Goal: Information Seeking & Learning: Learn about a topic

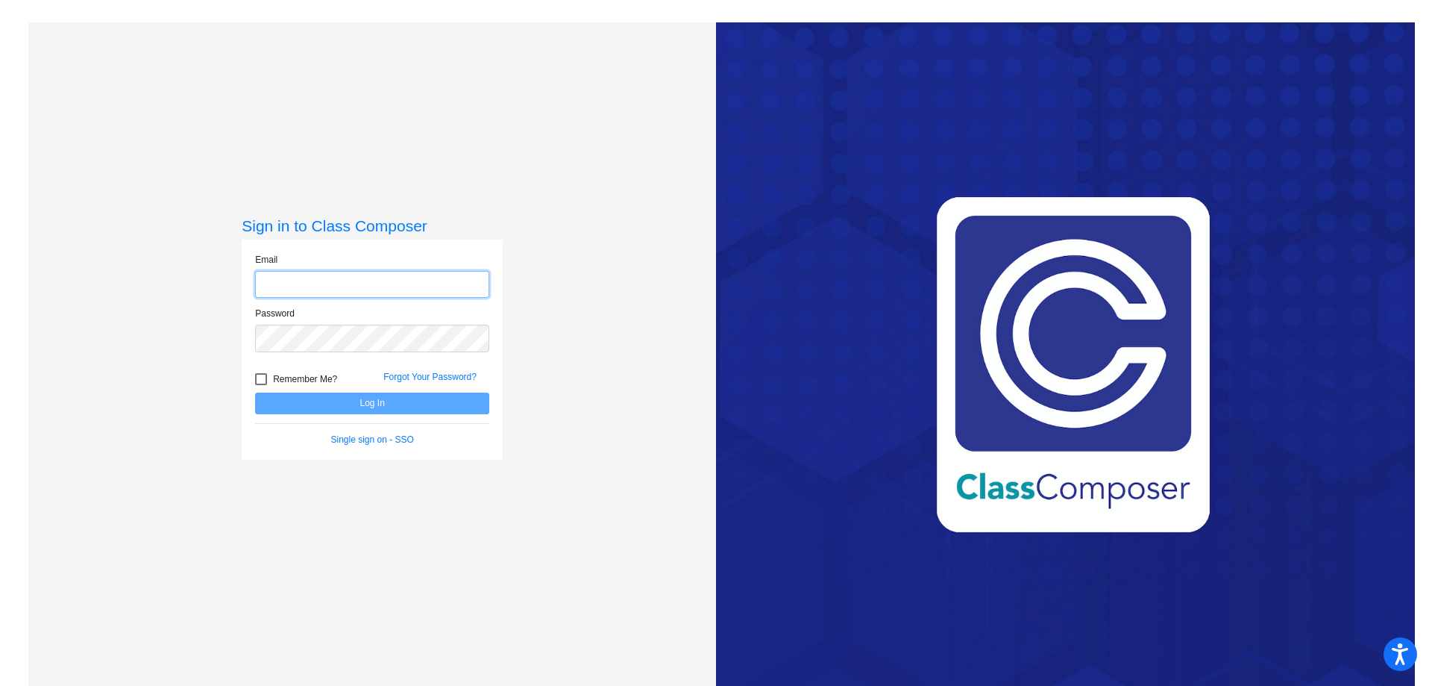
type input "[EMAIL_ADDRESS][PERSON_NAME][DOMAIN_NAME]"
click at [329, 401] on button "Log In" at bounding box center [372, 403] width 234 height 22
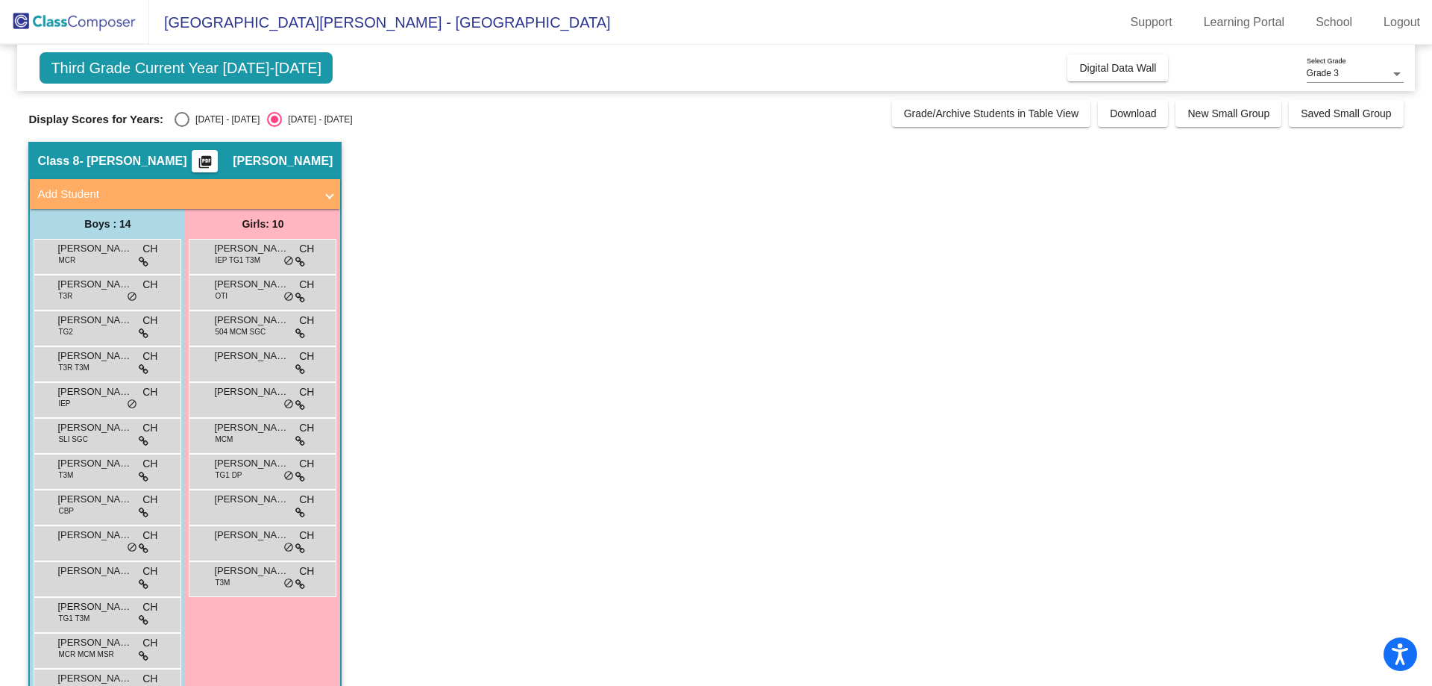
click at [180, 119] on div "Select an option" at bounding box center [182, 119] width 15 height 15
click at [181, 127] on input "[DATE] - [DATE]" at bounding box center [181, 127] width 1 height 1
radio input "true"
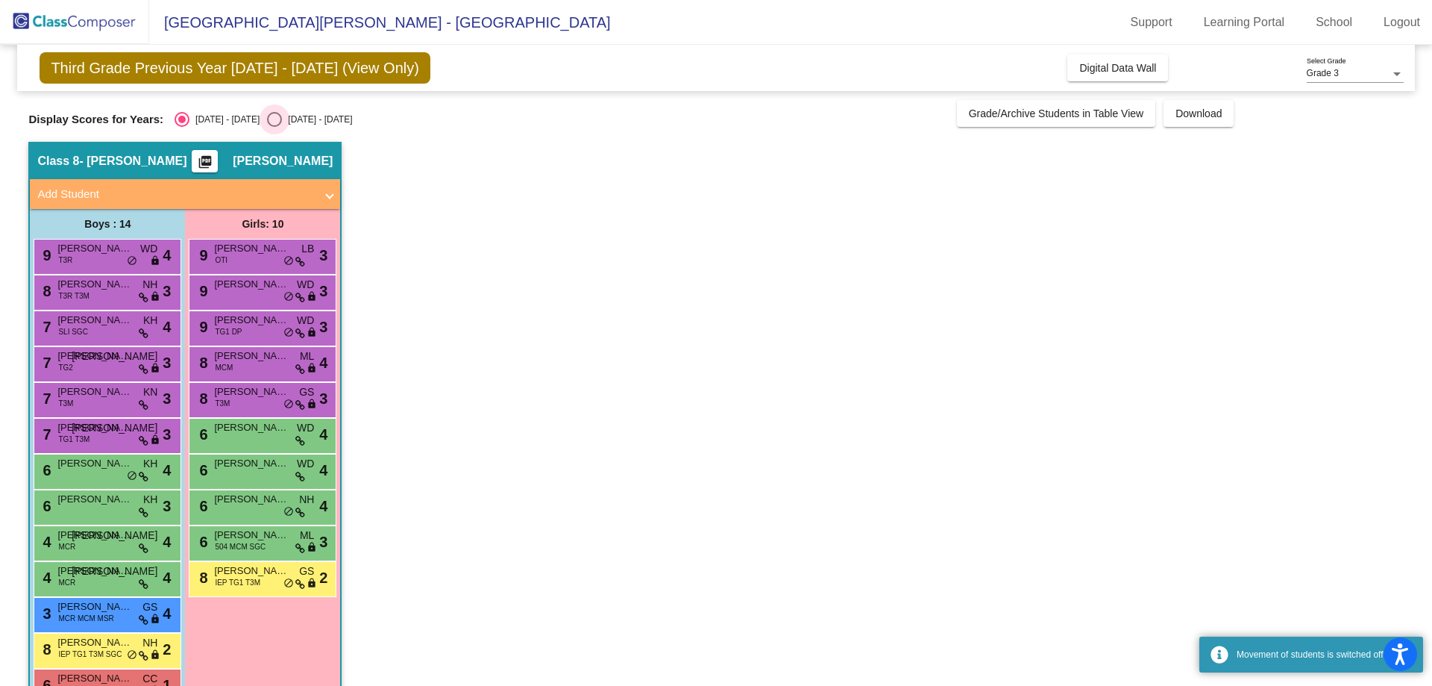
click at [267, 119] on div "Select an option" at bounding box center [274, 119] width 15 height 15
click at [274, 127] on input "[DATE] - [DATE]" at bounding box center [274, 127] width 1 height 1
radio input "true"
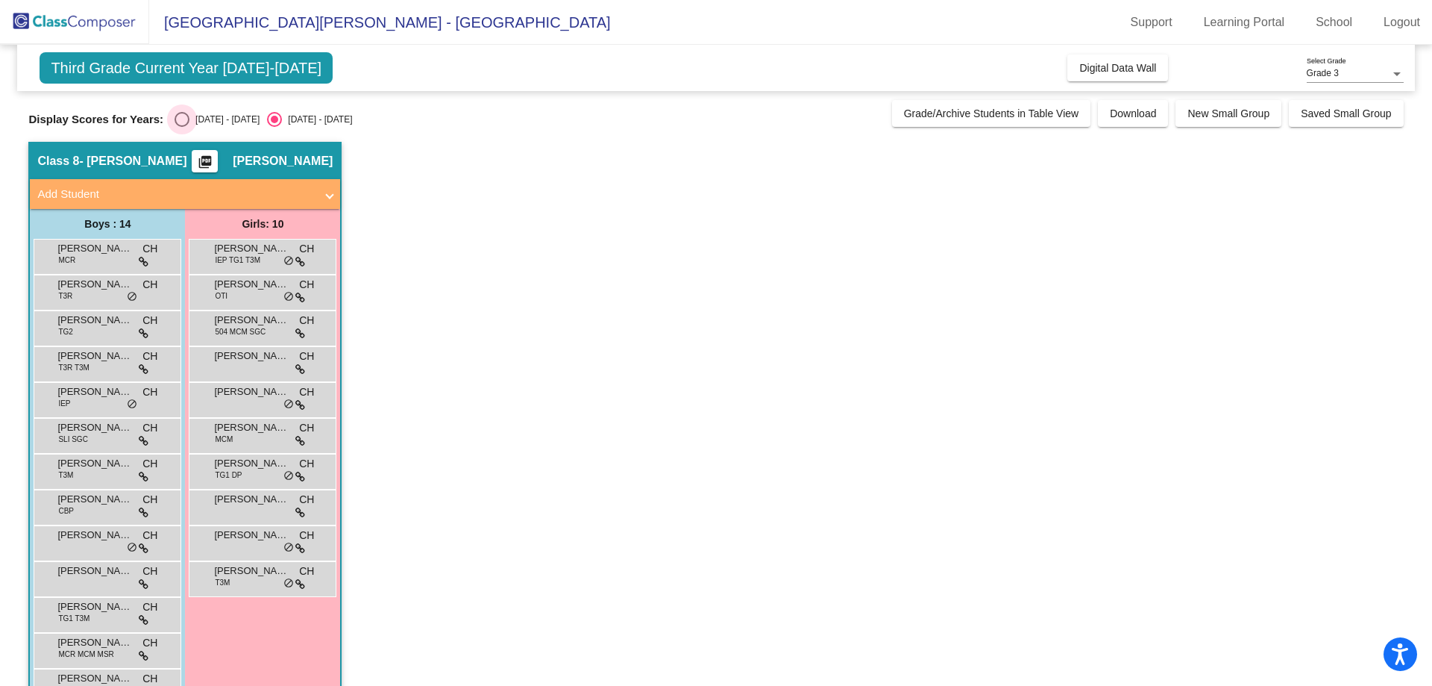
click at [184, 115] on div "Select an option" at bounding box center [182, 119] width 15 height 15
click at [182, 127] on input "[DATE] - [DATE]" at bounding box center [181, 127] width 1 height 1
radio input "true"
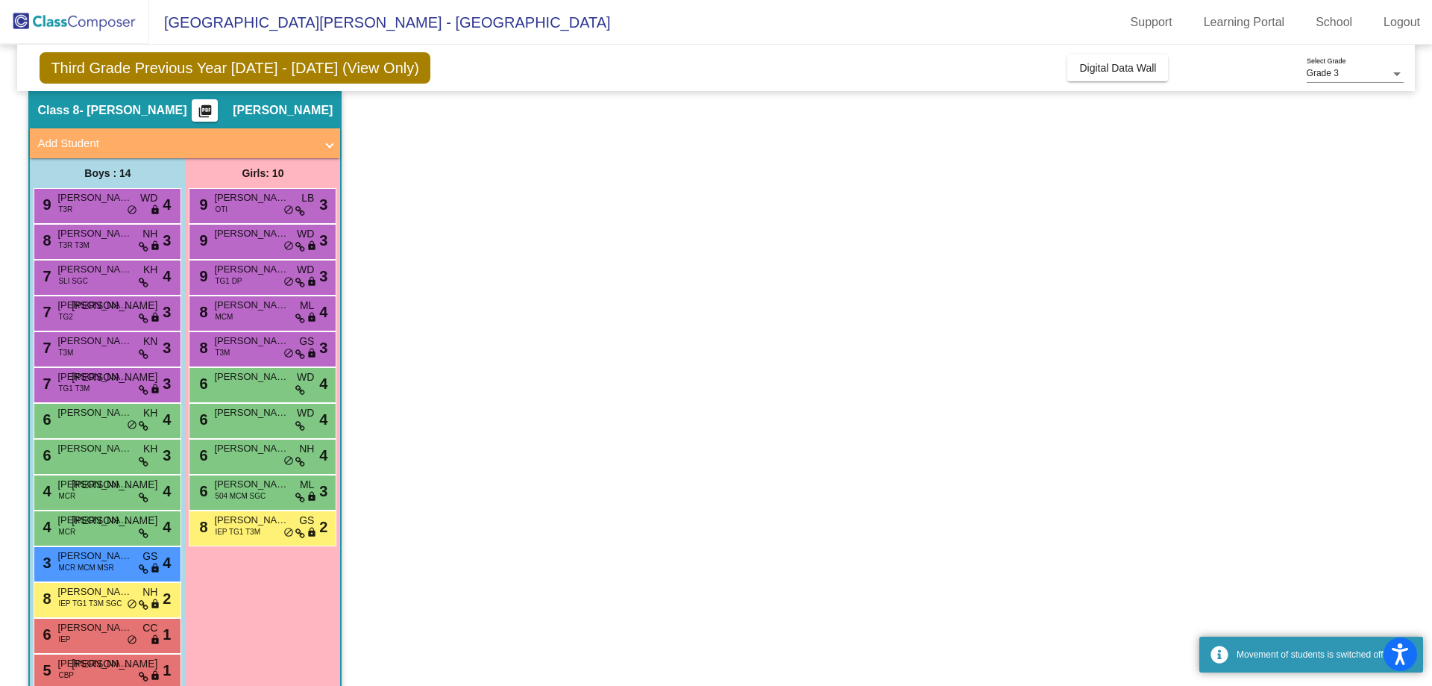
scroll to position [75, 0]
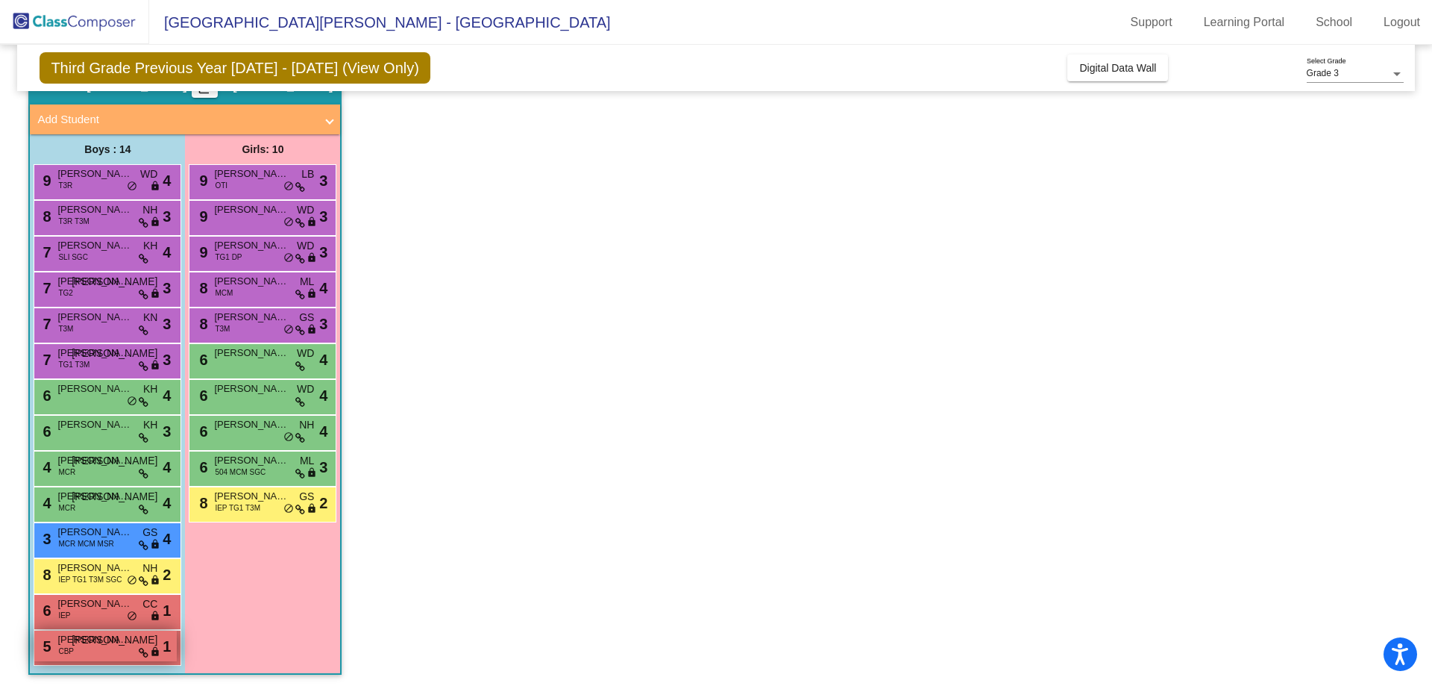
click at [97, 649] on div "5 [PERSON_NAME] CBP JO lock do_not_disturb_alt 1" at bounding box center [105, 645] width 142 height 31
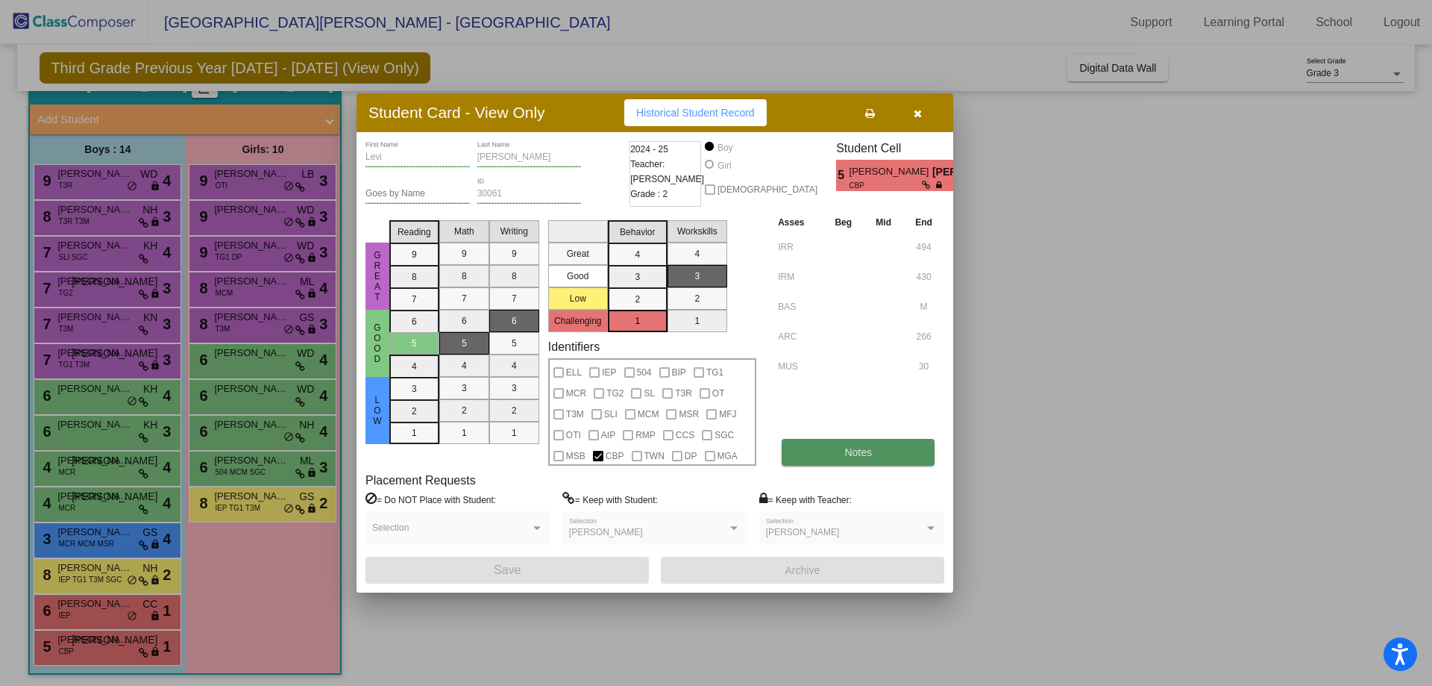
click at [859, 457] on span "Notes" at bounding box center [859, 452] width 28 height 12
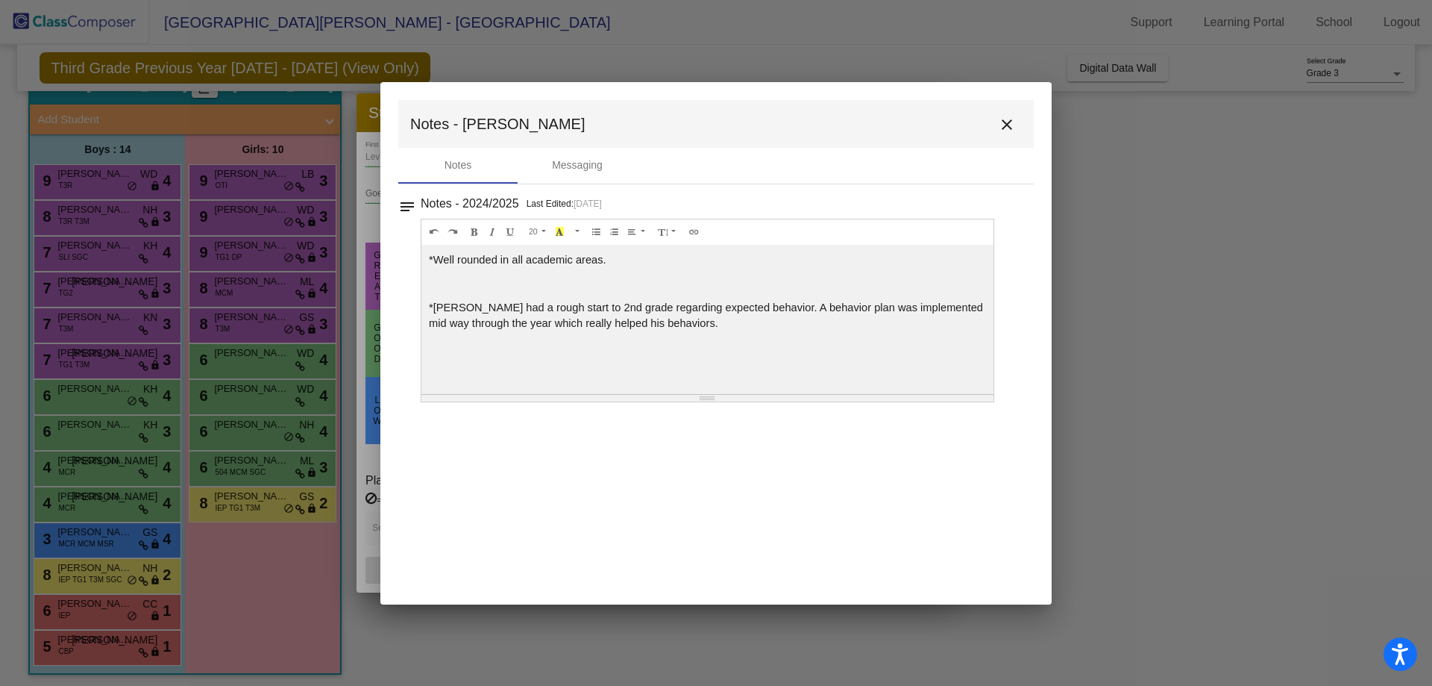
click at [1012, 113] on button "close" at bounding box center [1007, 124] width 30 height 30
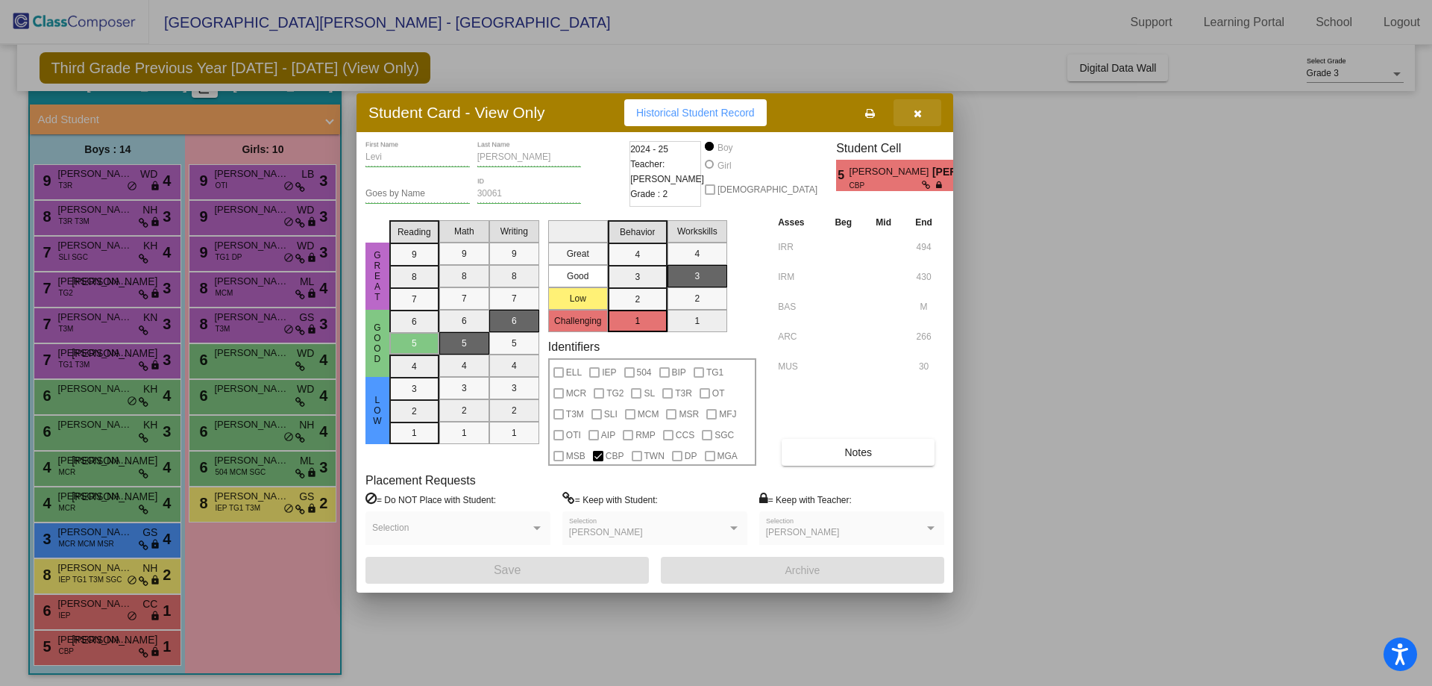
click at [920, 113] on icon "button" at bounding box center [918, 113] width 8 height 10
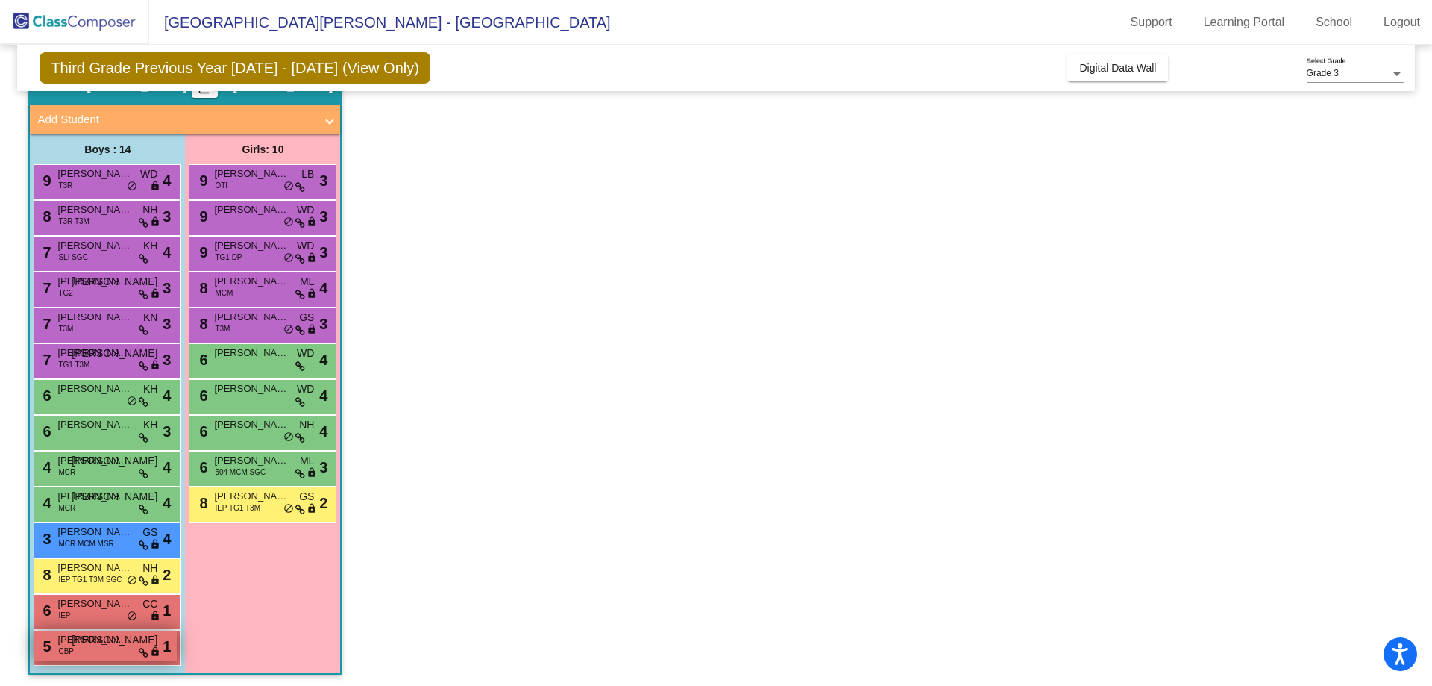
click at [101, 646] on span "[PERSON_NAME]" at bounding box center [94, 639] width 75 height 15
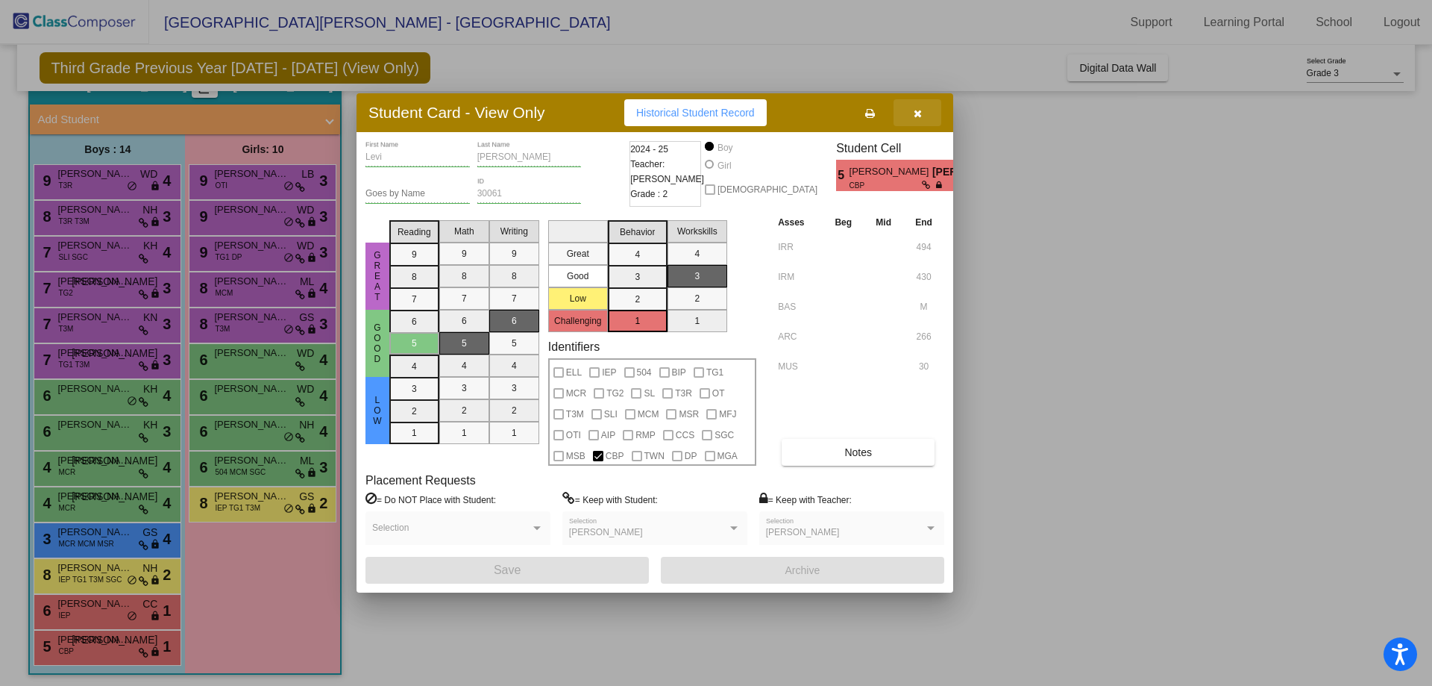
click at [911, 109] on button "button" at bounding box center [918, 112] width 48 height 27
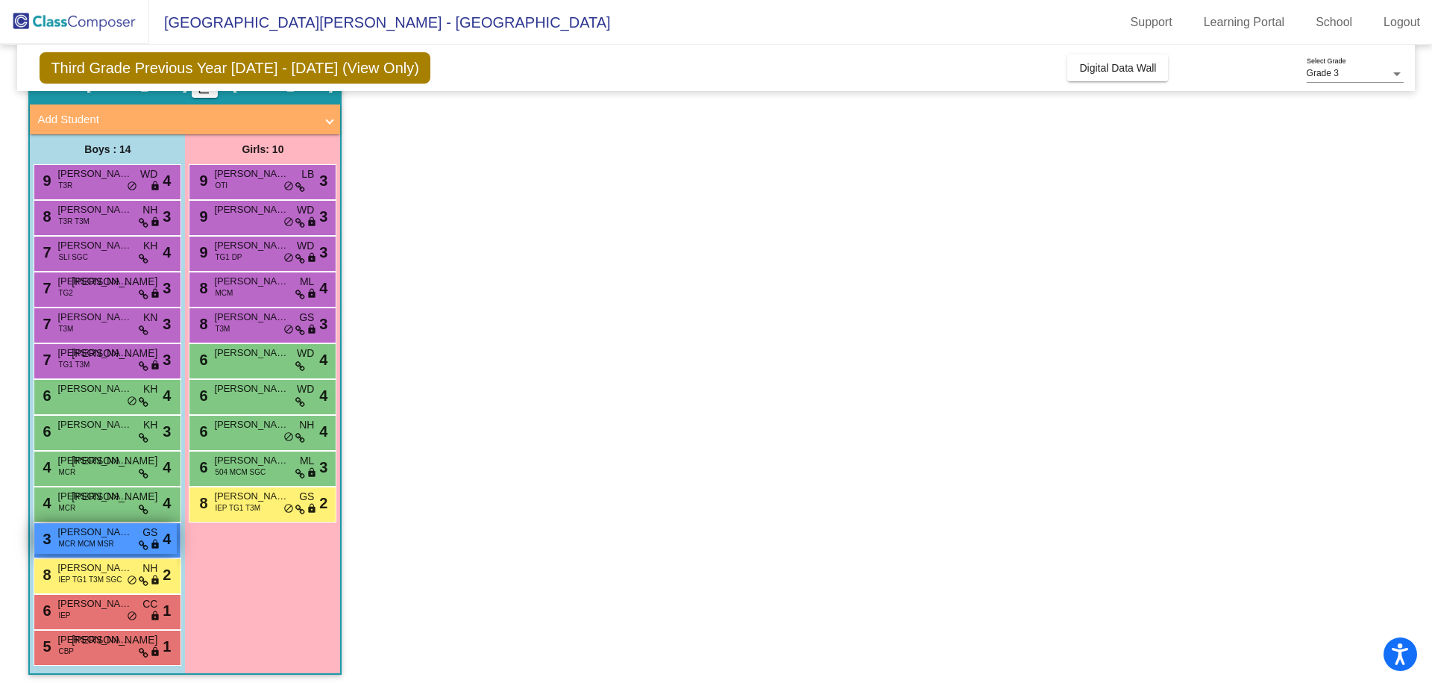
click at [95, 538] on span "MCR MCM MSR" at bounding box center [85, 543] width 55 height 11
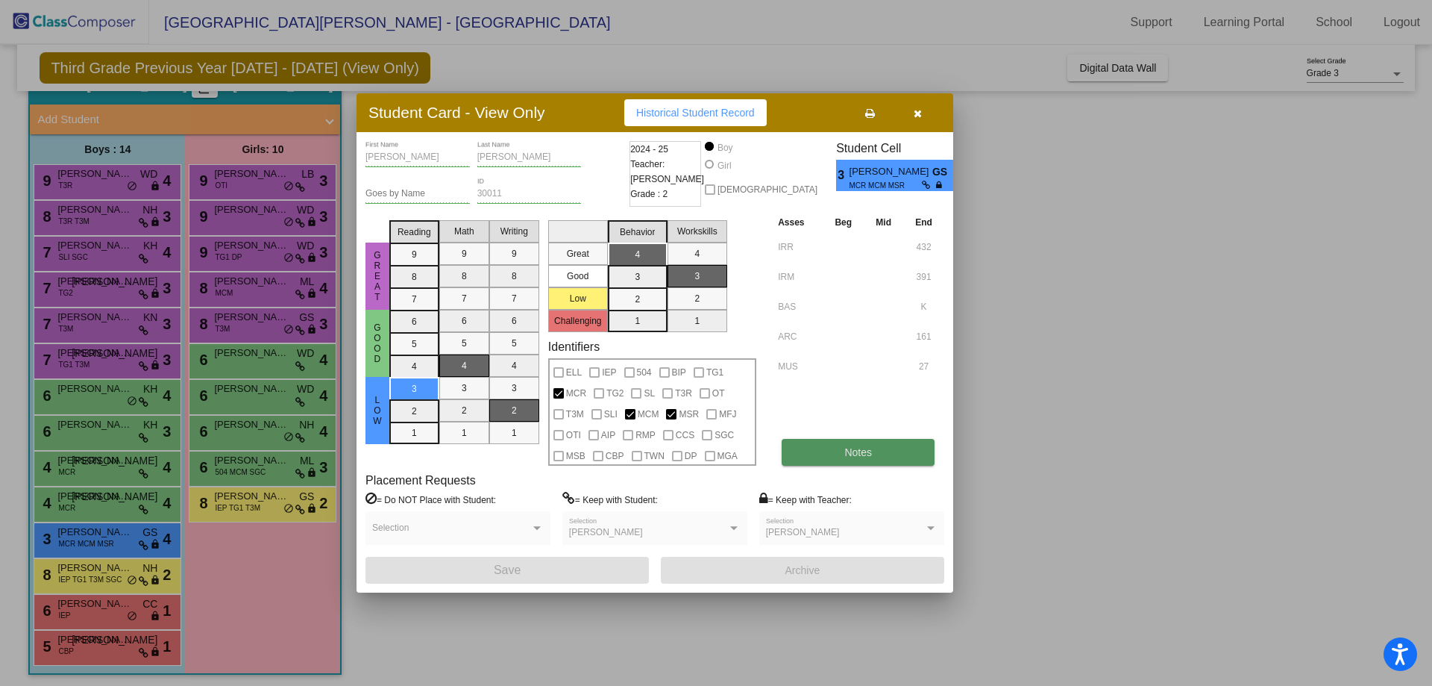
click at [851, 442] on button "Notes" at bounding box center [858, 452] width 153 height 27
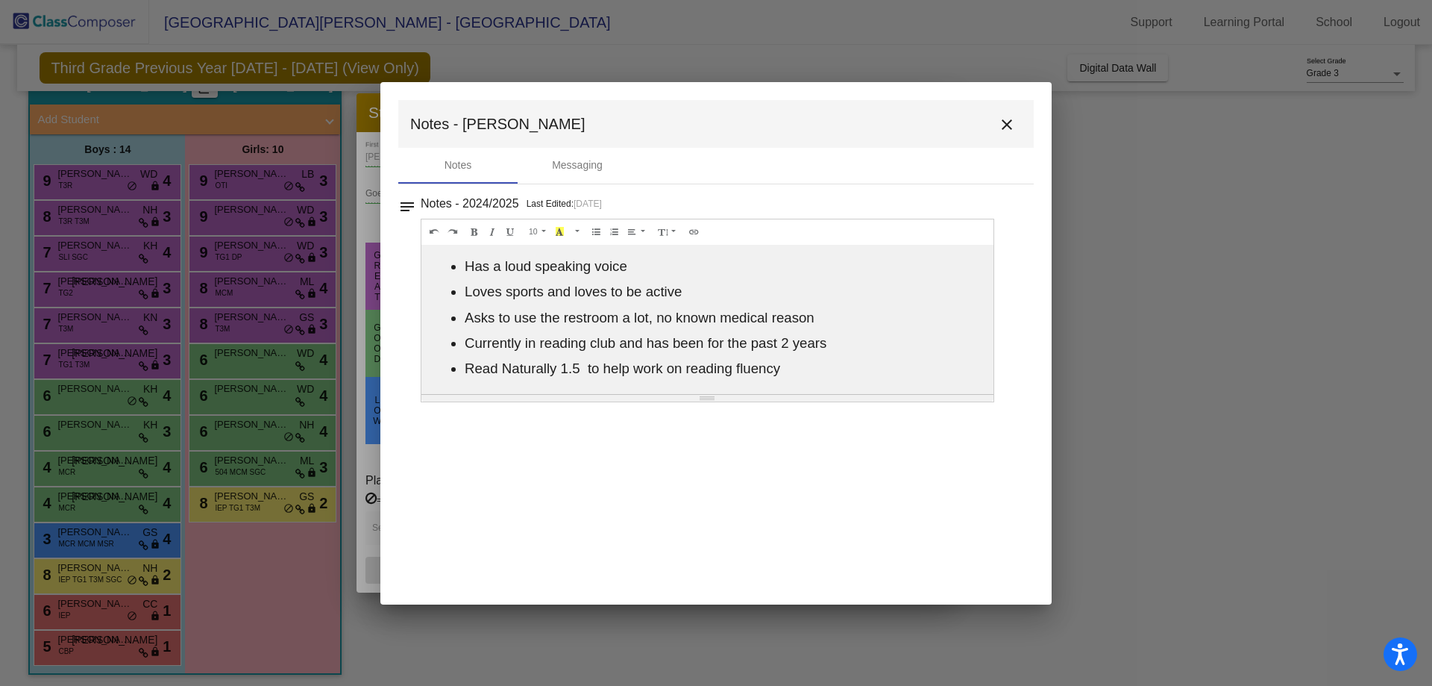
scroll to position [0, 0]
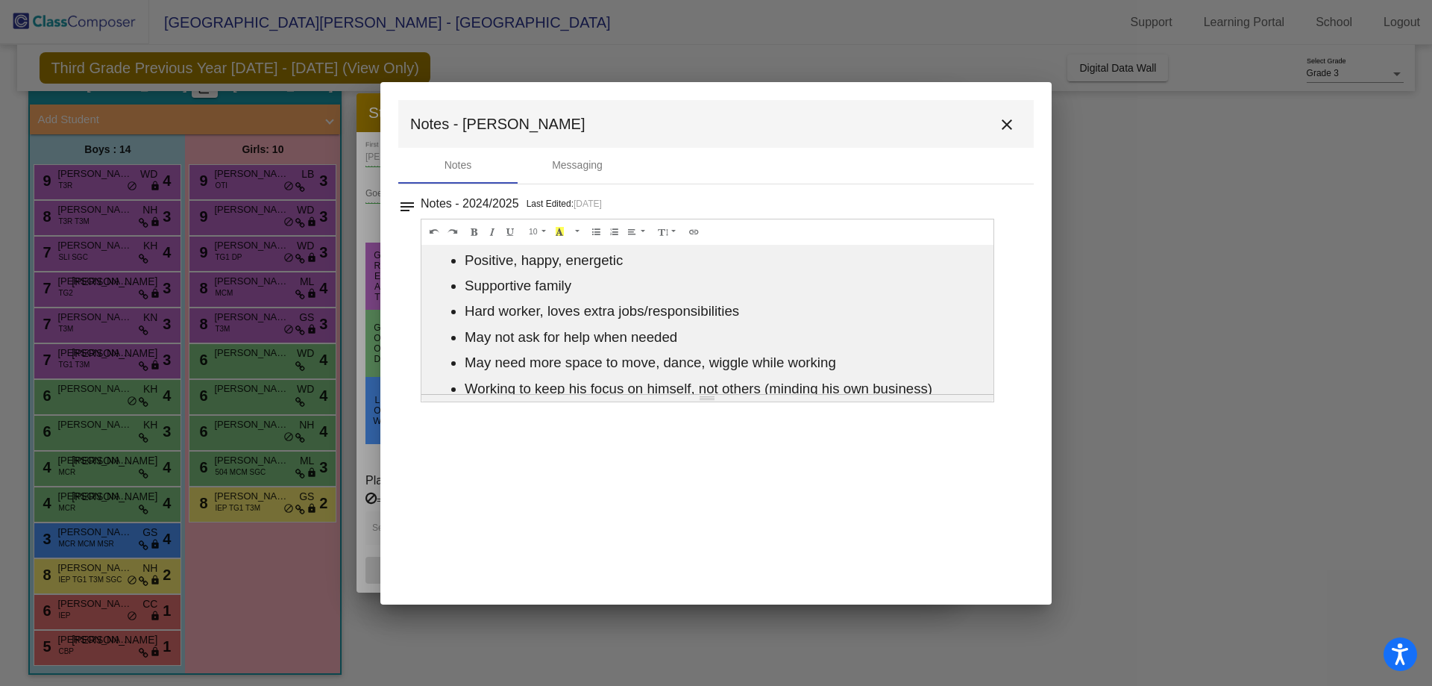
click at [1019, 119] on button "close" at bounding box center [1007, 124] width 30 height 30
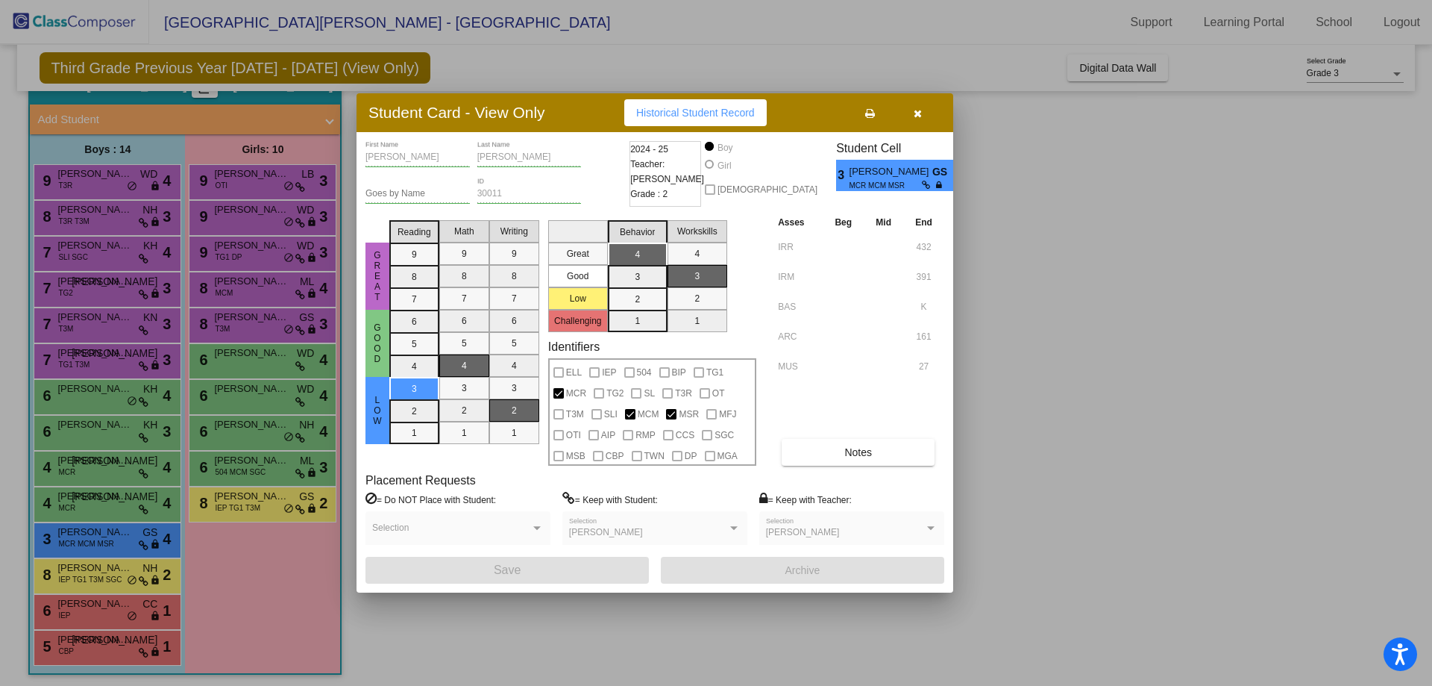
click at [919, 116] on icon "button" at bounding box center [918, 113] width 8 height 10
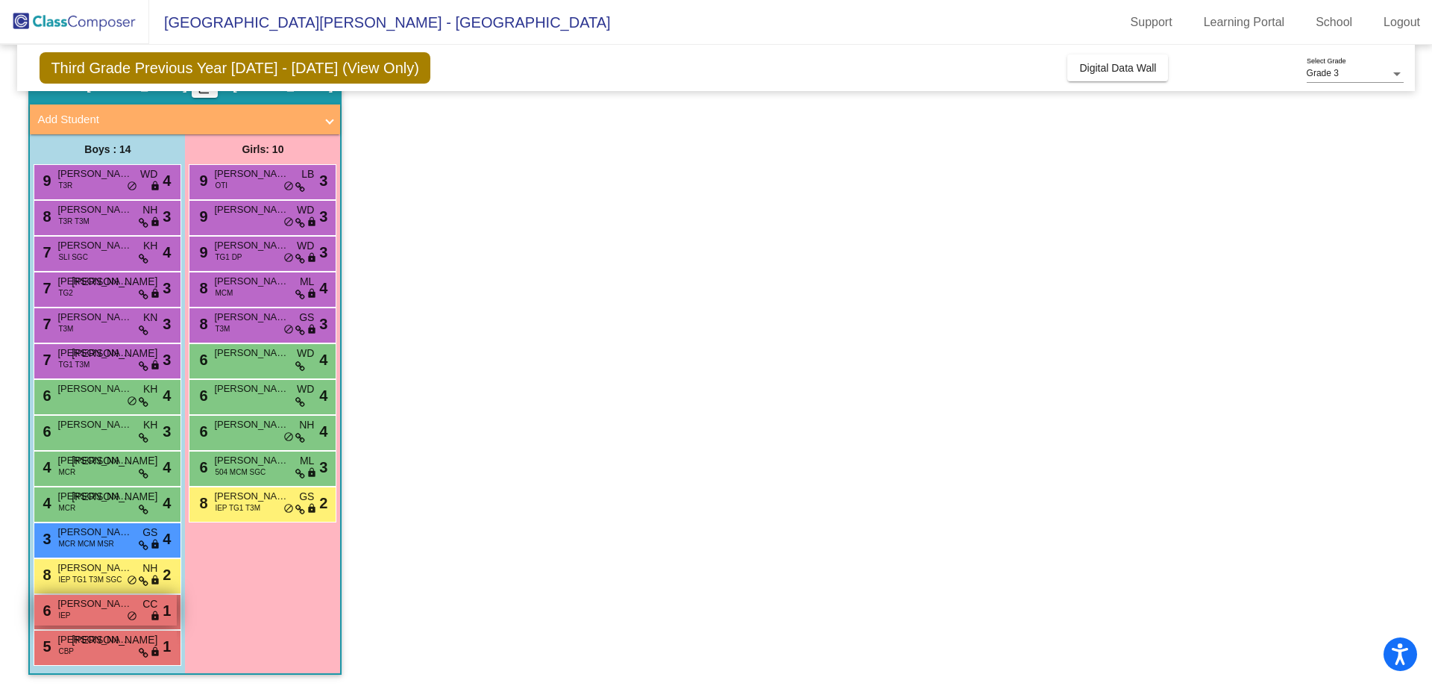
click at [92, 608] on span "[PERSON_NAME]" at bounding box center [94, 603] width 75 height 15
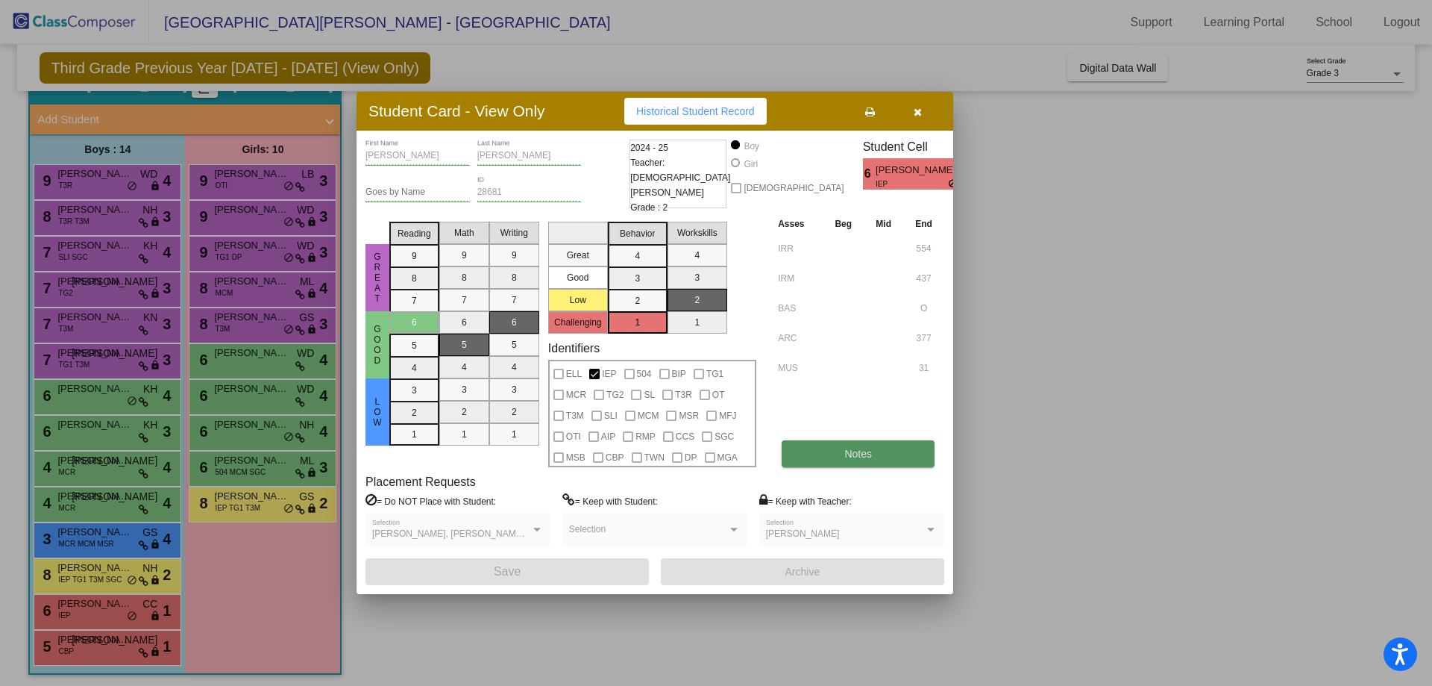
click at [906, 440] on button "Notes" at bounding box center [858, 453] width 153 height 27
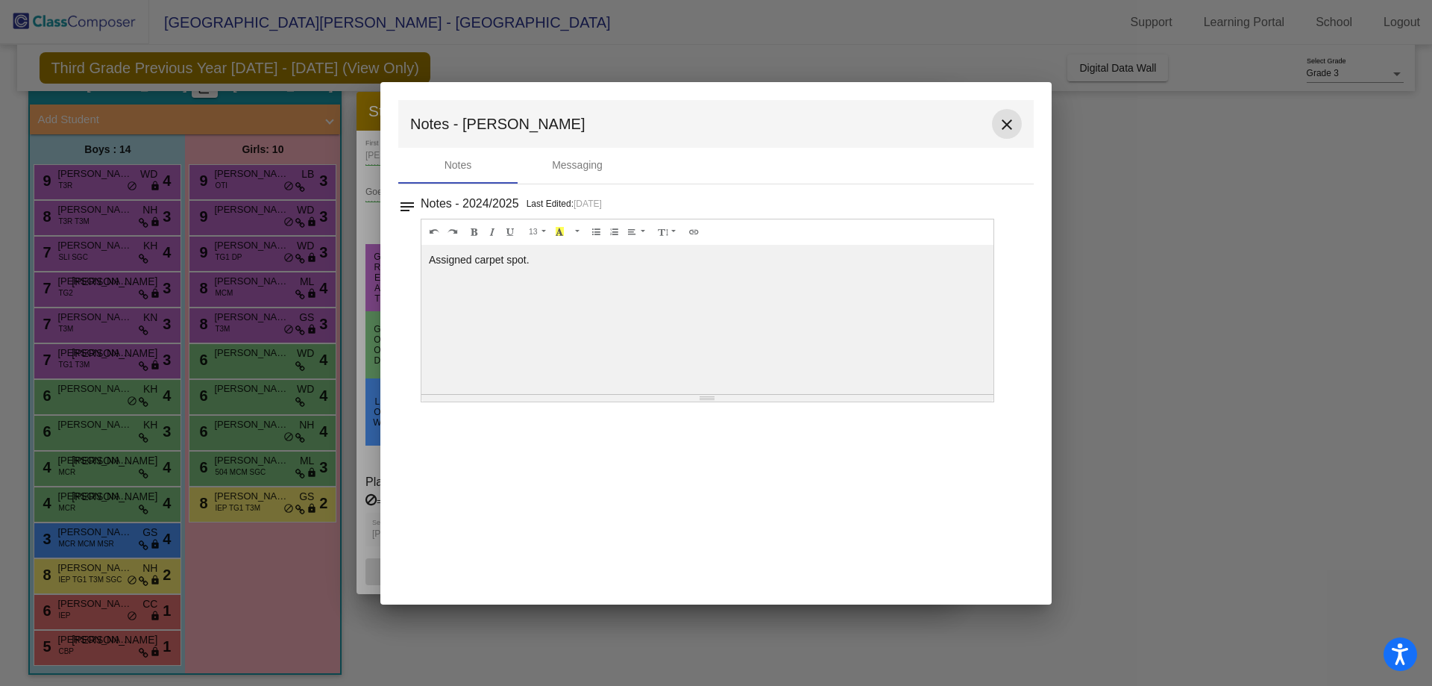
click at [1008, 120] on mat-icon "close" at bounding box center [1007, 125] width 18 height 18
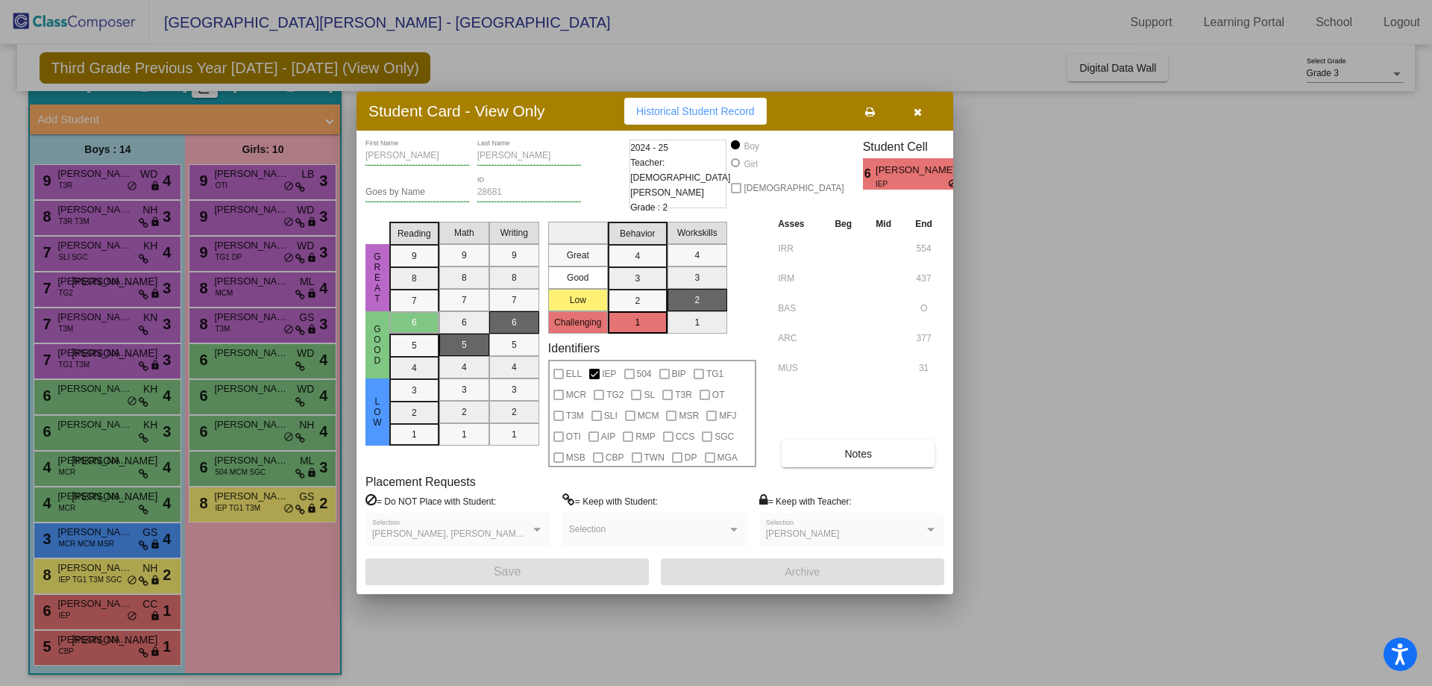
click at [926, 107] on button "button" at bounding box center [918, 111] width 48 height 27
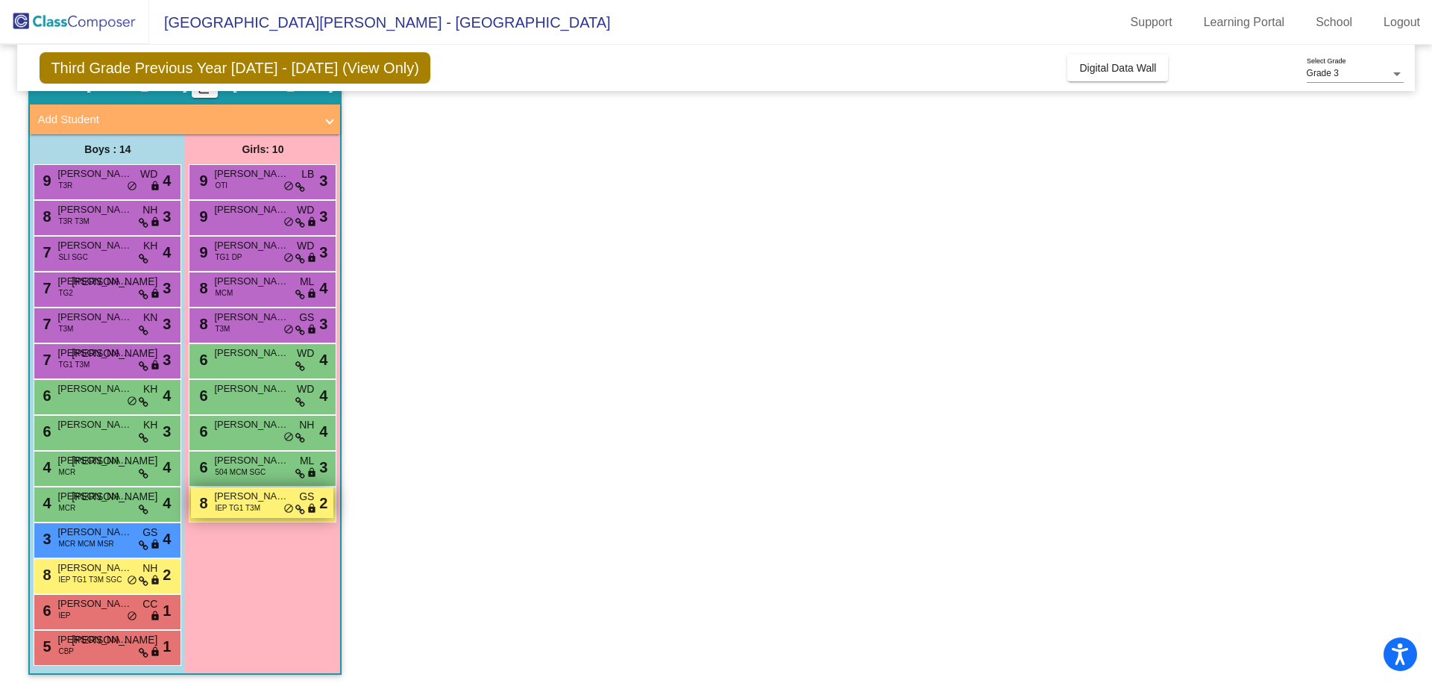
click at [253, 498] on span "[PERSON_NAME]" at bounding box center [251, 496] width 75 height 15
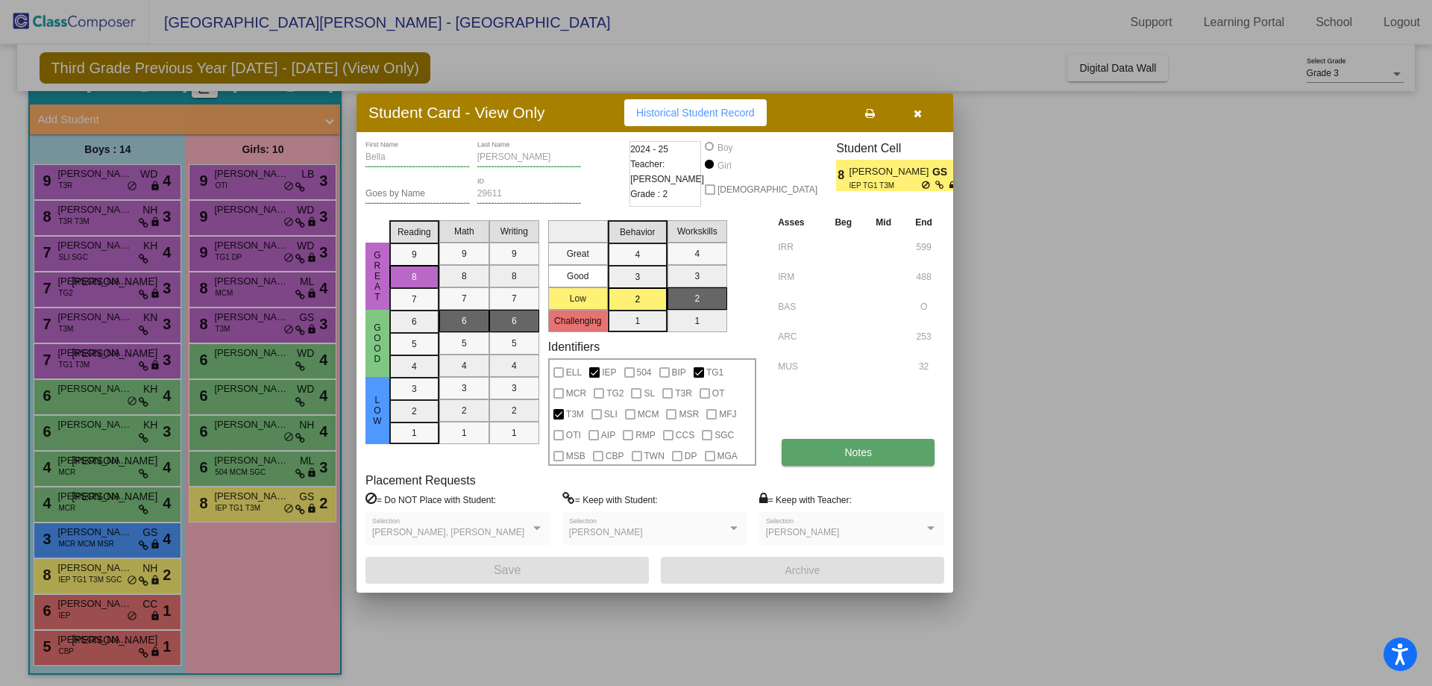
click at [853, 450] on span "Notes" at bounding box center [859, 452] width 28 height 12
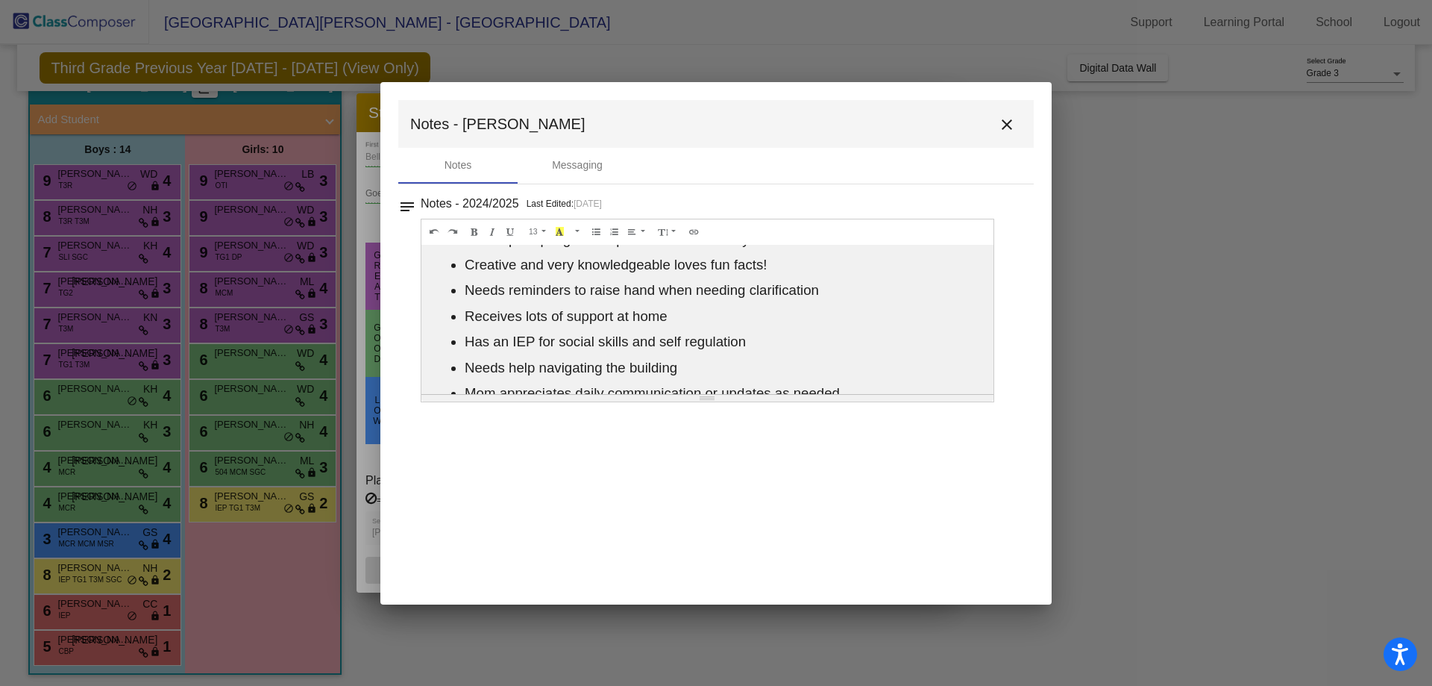
scroll to position [174, 0]
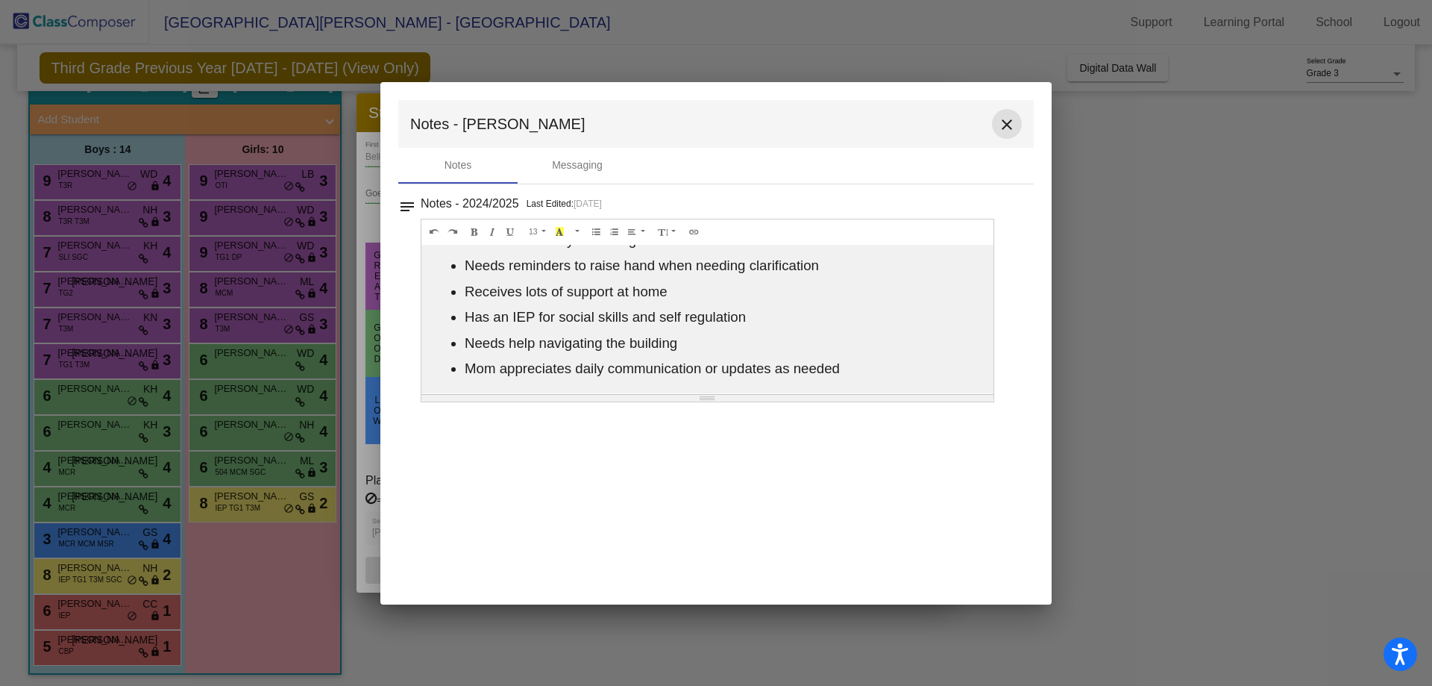
click at [1014, 121] on mat-icon "close" at bounding box center [1007, 125] width 18 height 18
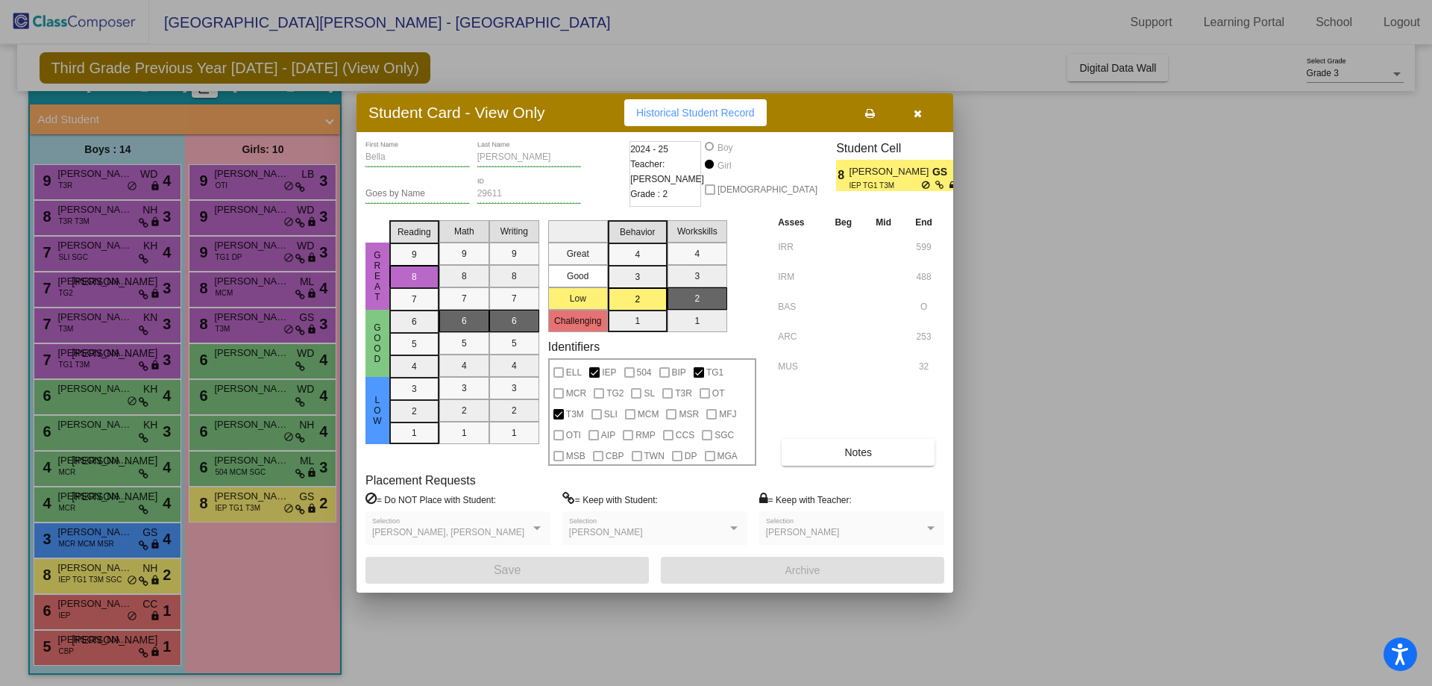
click at [920, 113] on icon "button" at bounding box center [918, 113] width 8 height 10
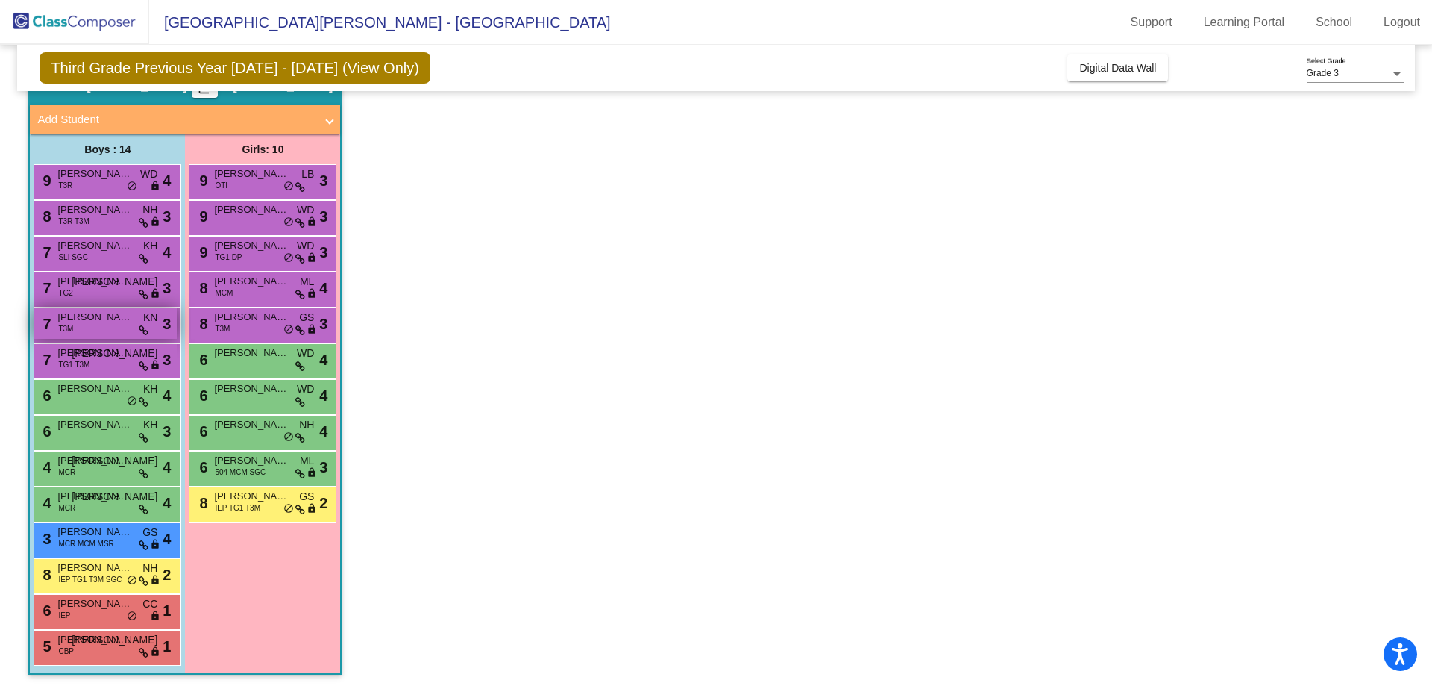
click at [86, 330] on div "7 [PERSON_NAME] T3M KN lock do_not_disturb_alt 3" at bounding box center [105, 323] width 142 height 31
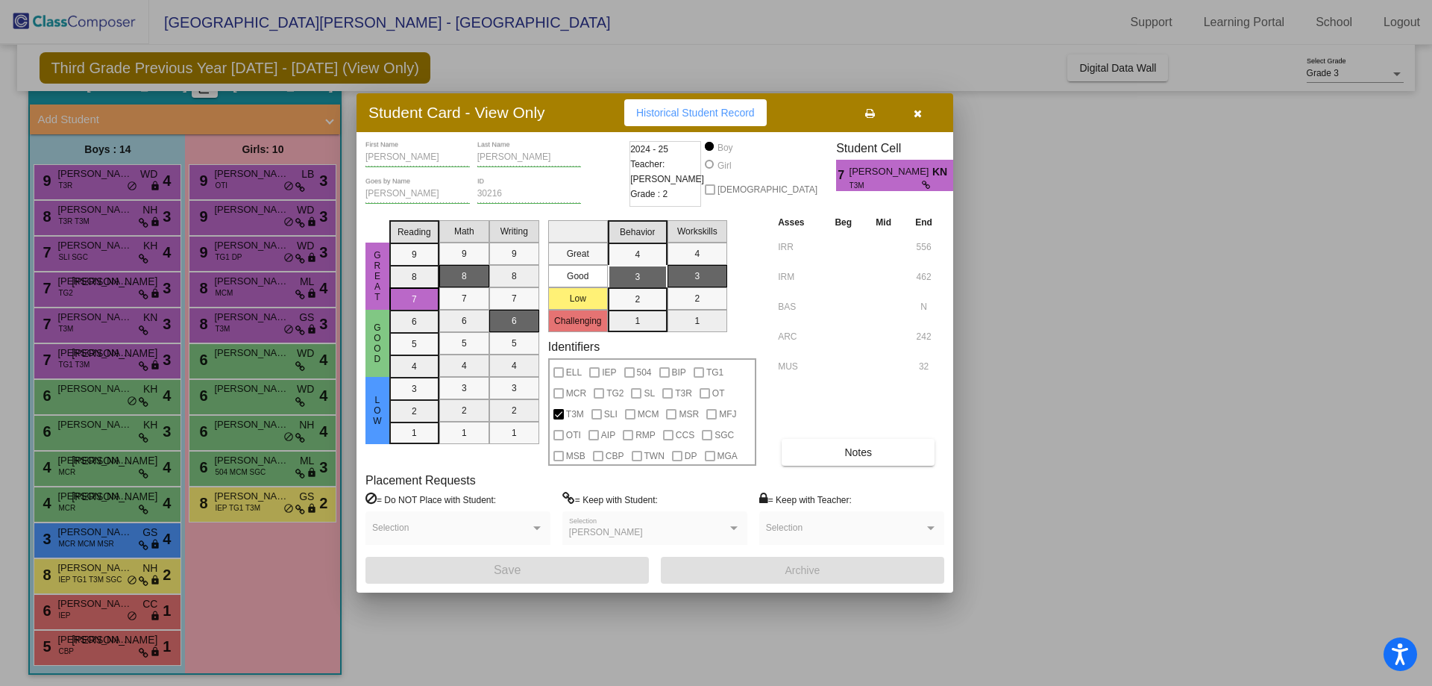
click at [848, 437] on div "Asses Beg Mid End IRR 556 IRM 462 BAS N ARC 242 MUS 32 Notes" at bounding box center [859, 339] width 170 height 251
click at [842, 444] on button "Notes" at bounding box center [858, 452] width 153 height 27
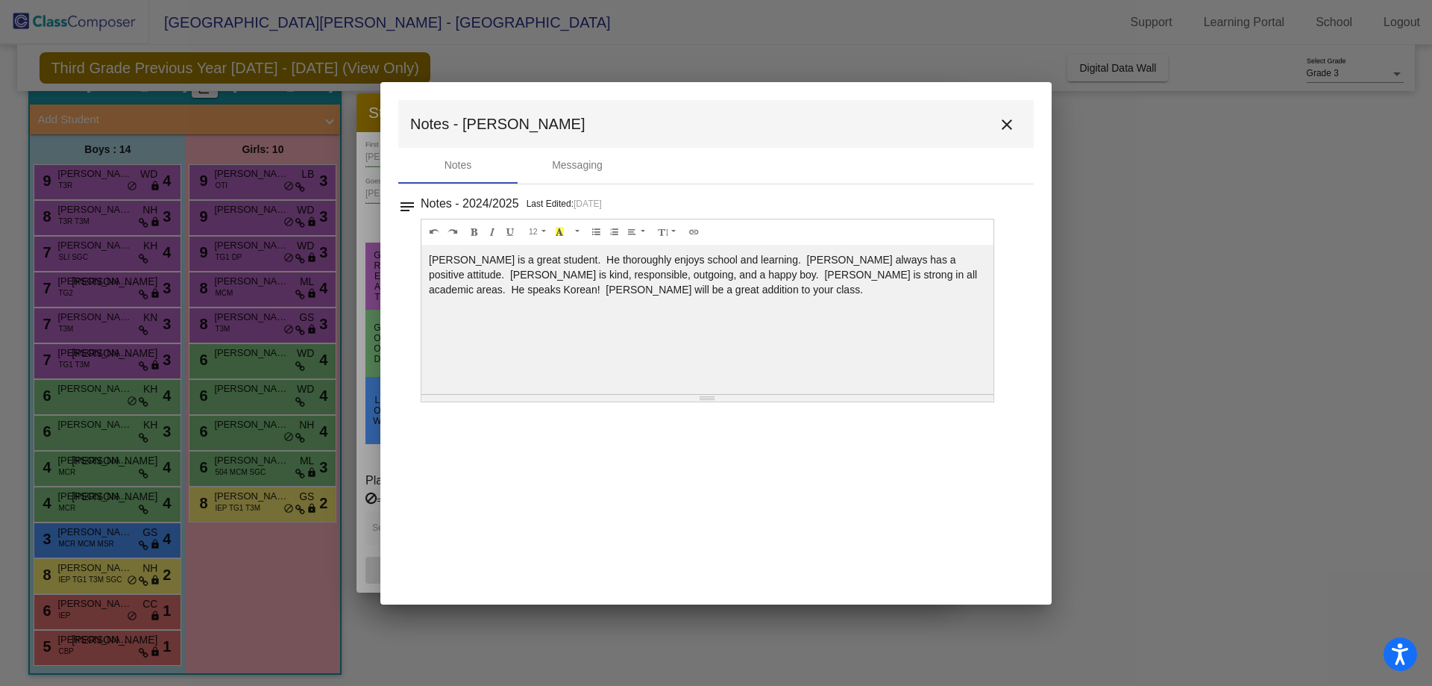
click at [1010, 121] on mat-icon "close" at bounding box center [1007, 125] width 18 height 18
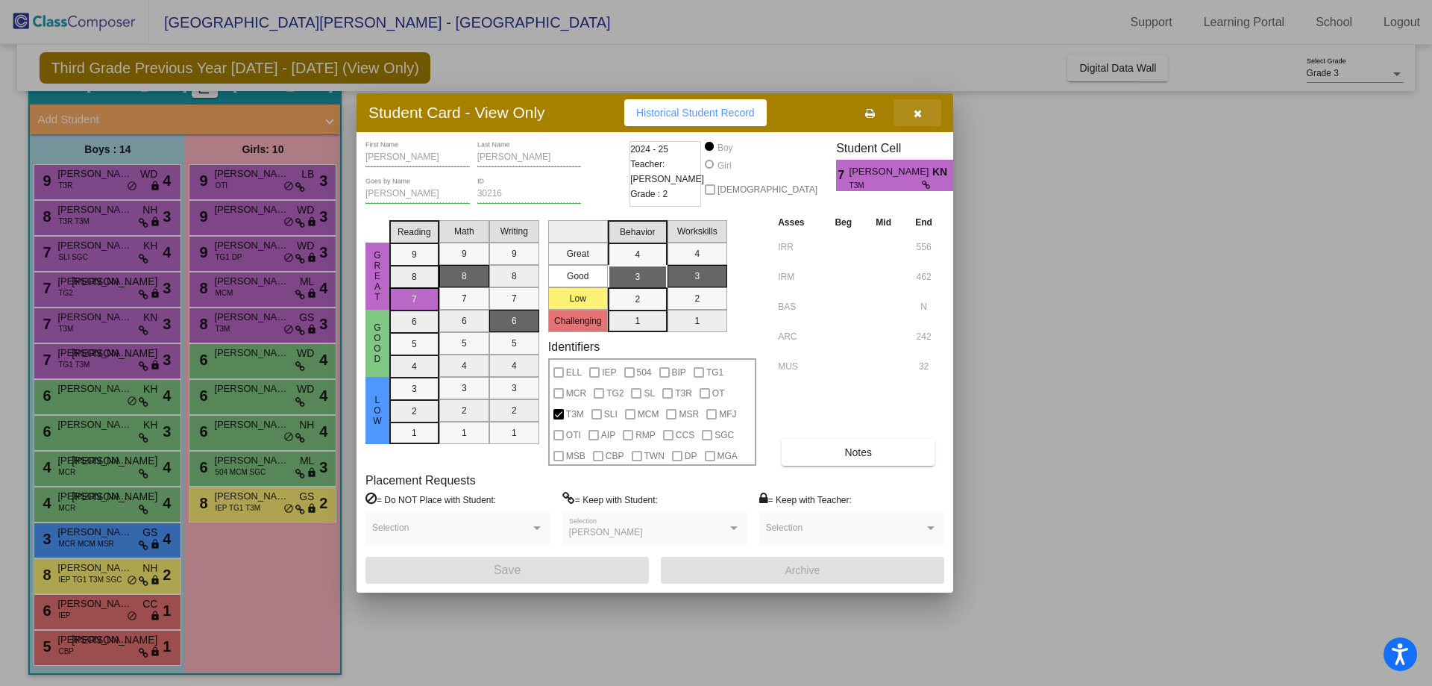
click at [921, 104] on button "button" at bounding box center [918, 112] width 48 height 27
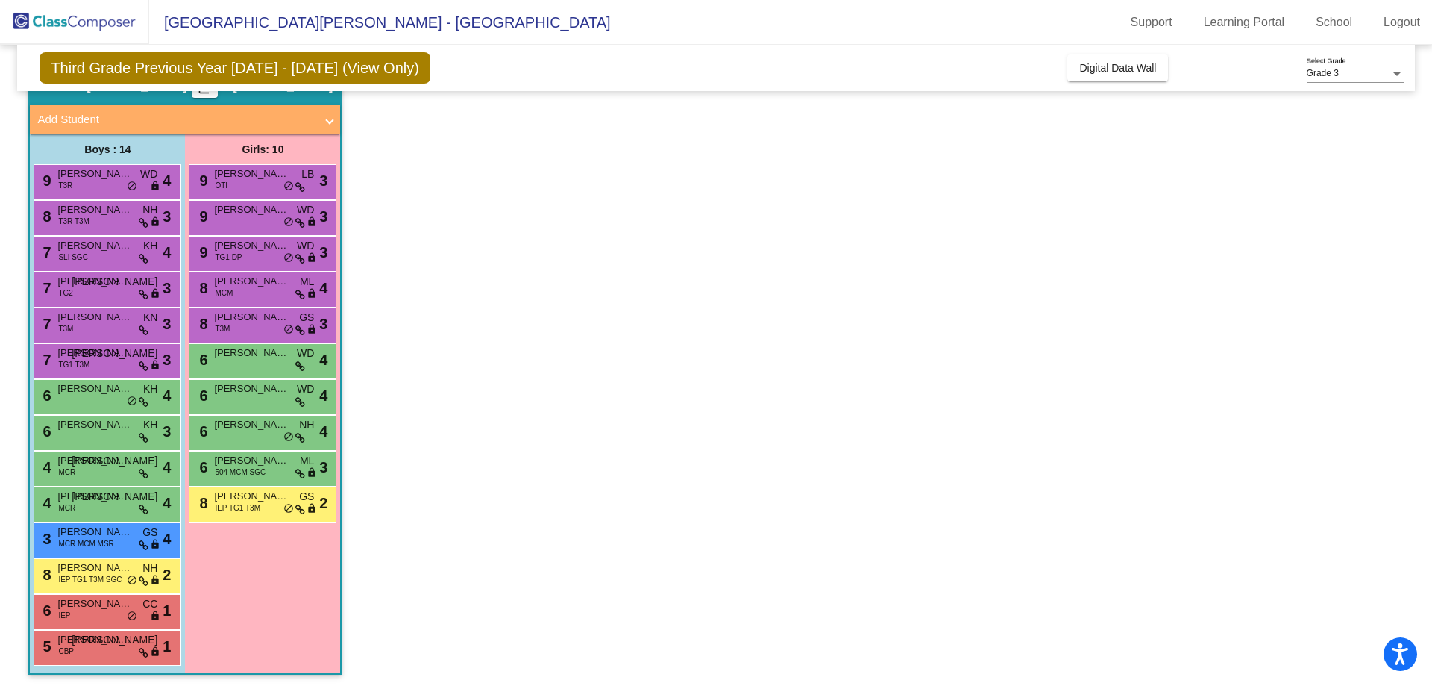
scroll to position [78, 0]
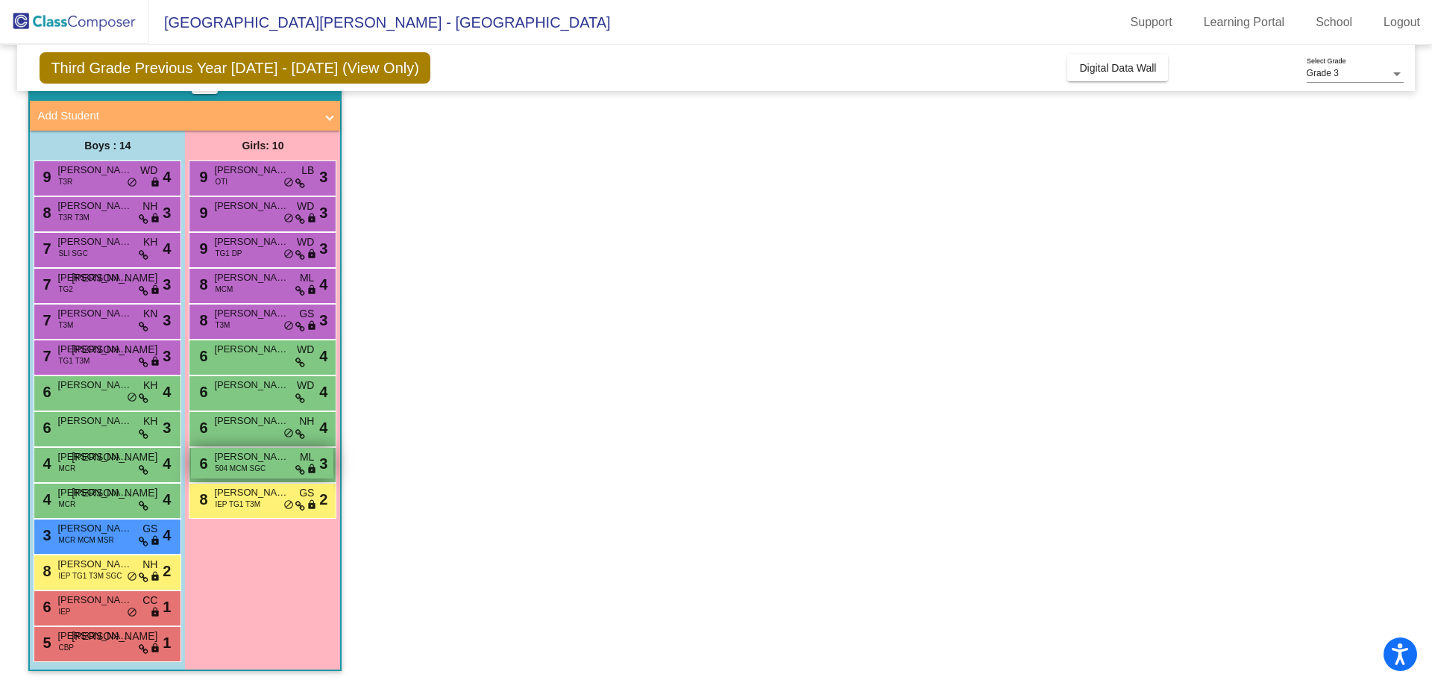
click at [242, 467] on span "504 MCM SGC" at bounding box center [240, 468] width 51 height 11
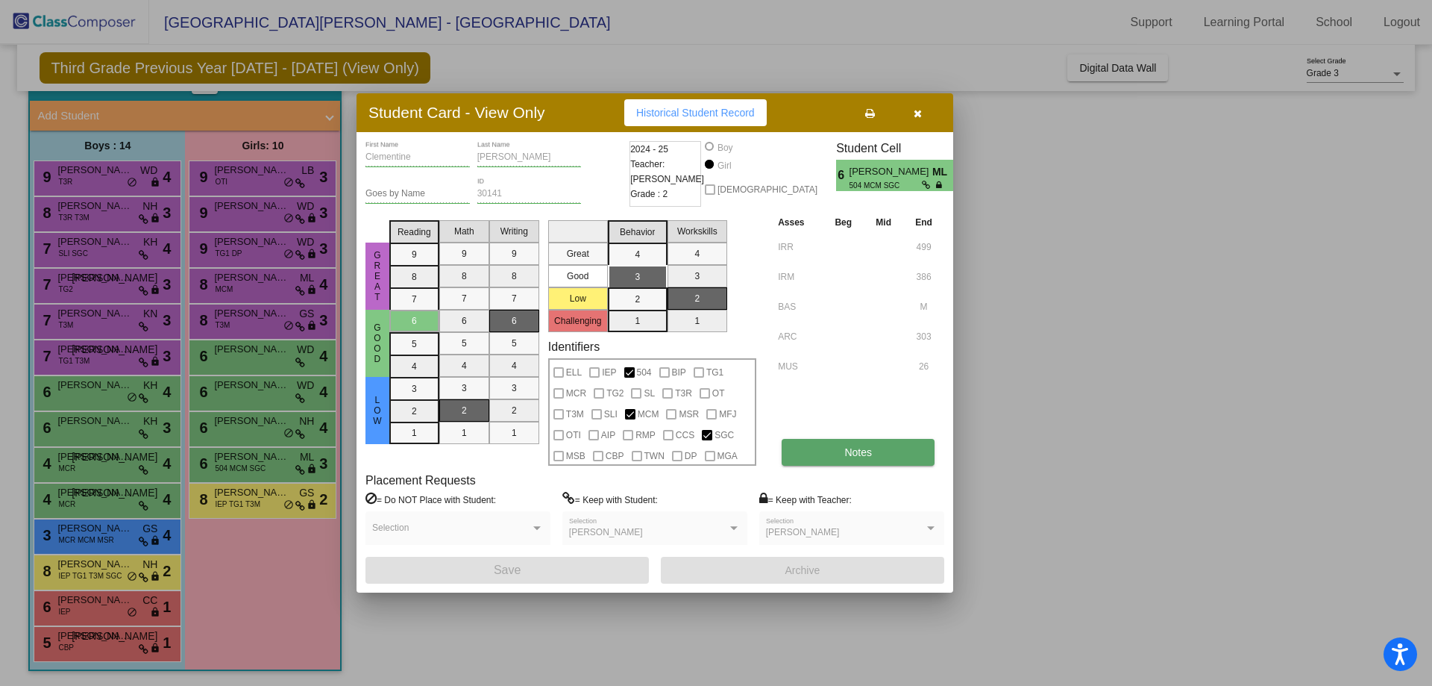
click at [895, 460] on button "Notes" at bounding box center [858, 452] width 153 height 27
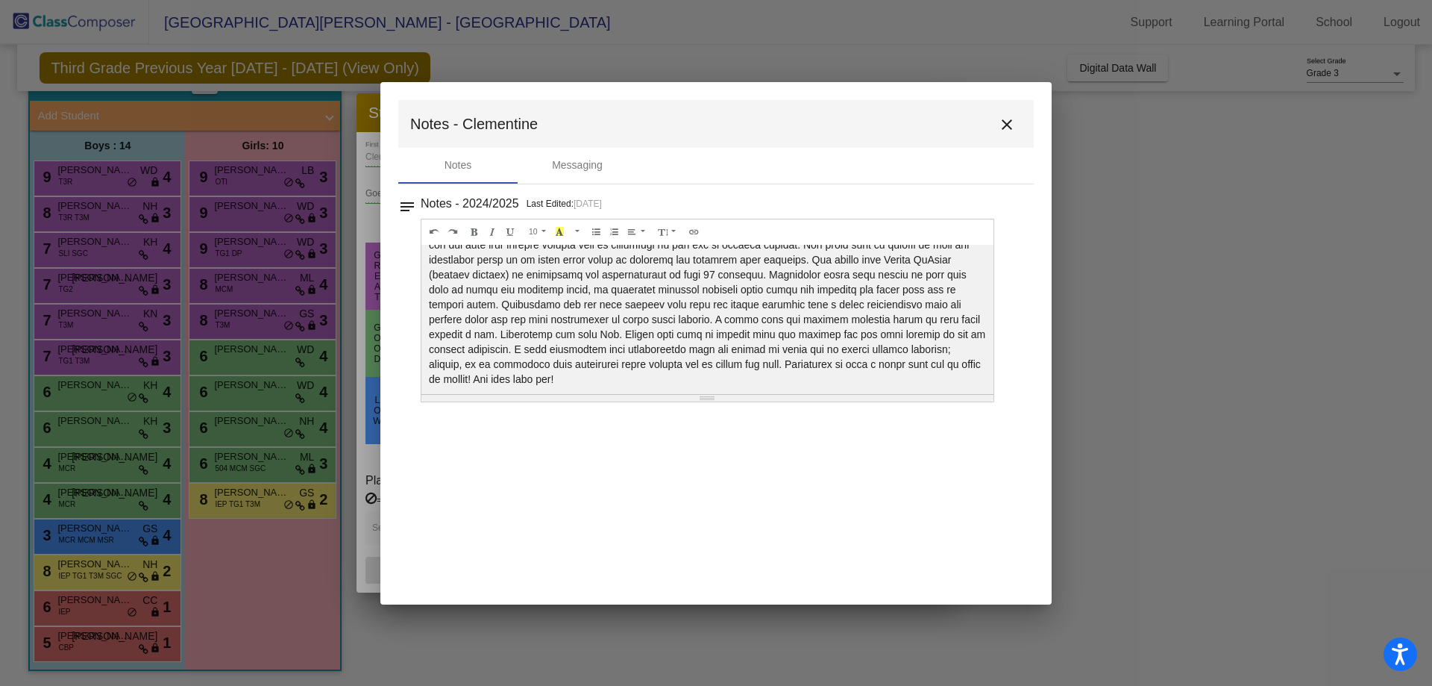
scroll to position [0, 0]
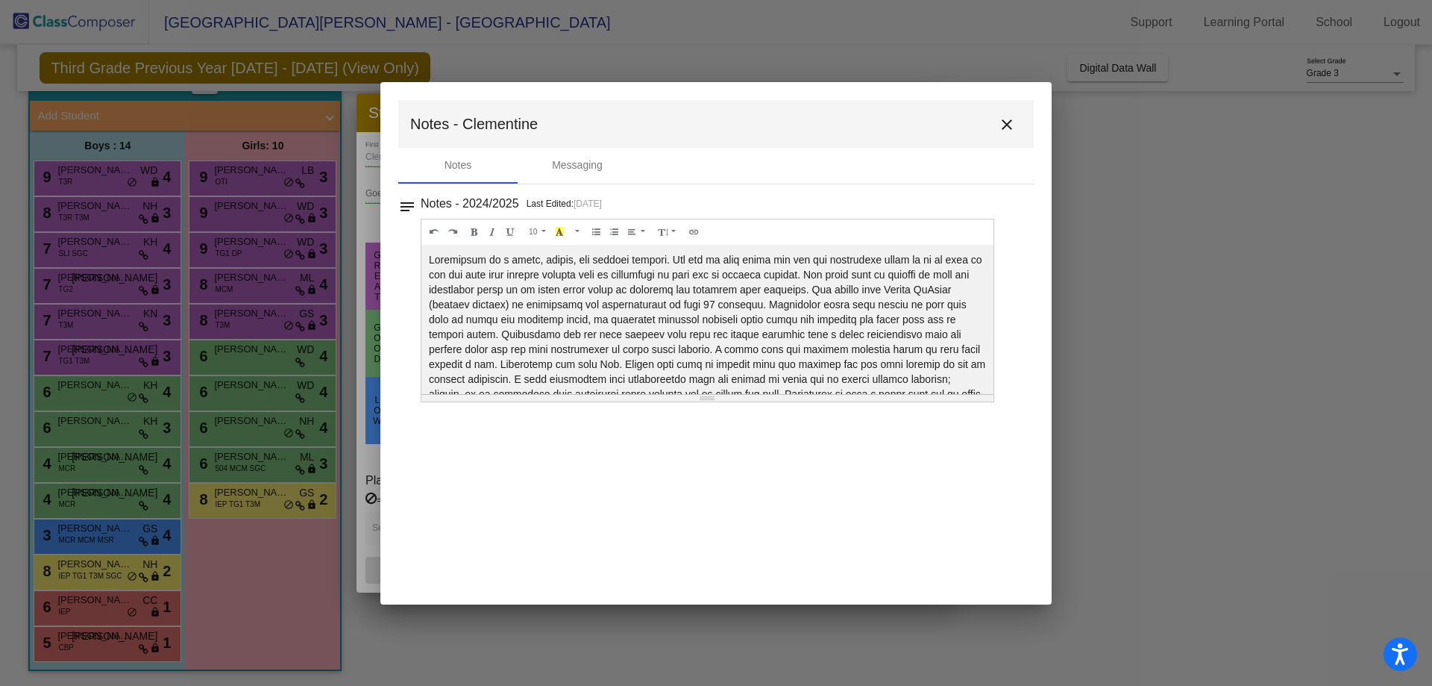
click at [1002, 127] on mat-icon "close" at bounding box center [1007, 125] width 18 height 18
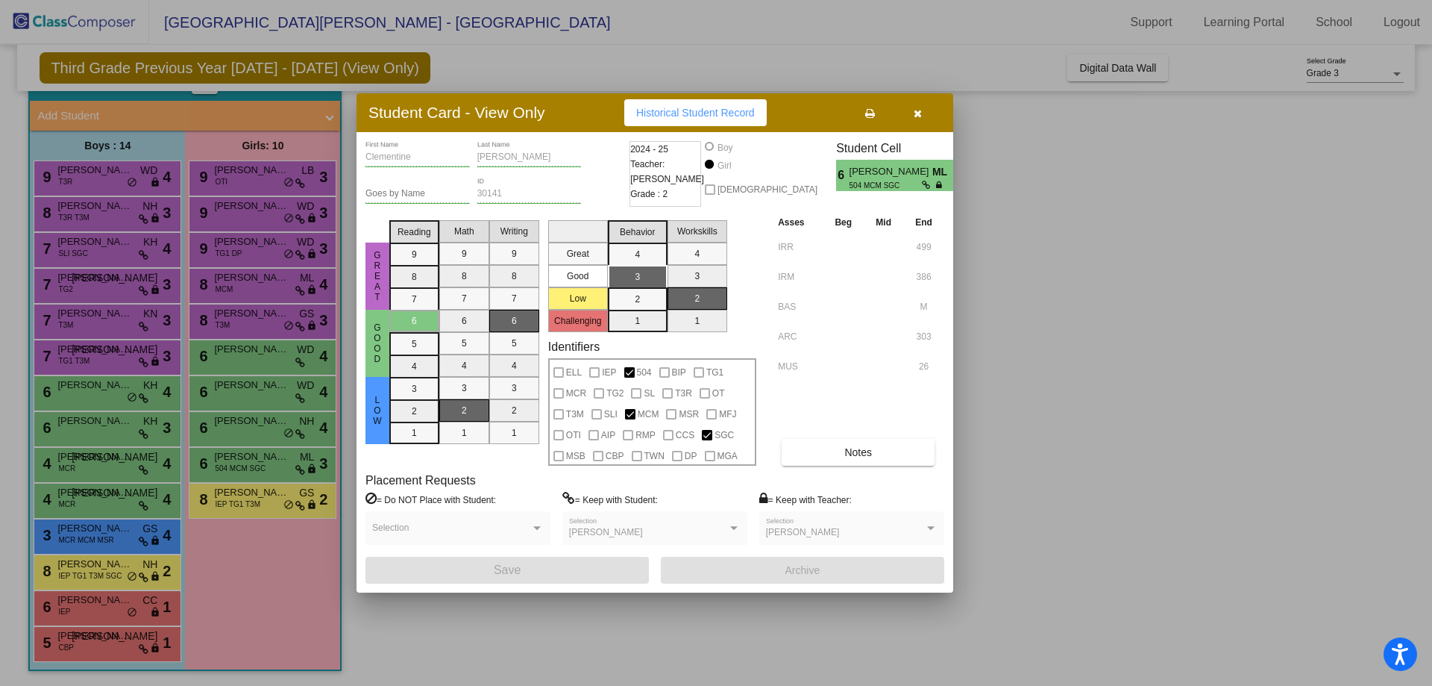
click at [912, 116] on button "button" at bounding box center [918, 112] width 48 height 27
